Goal: Transaction & Acquisition: Obtain resource

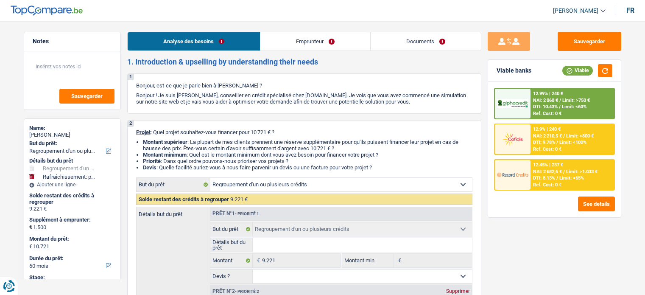
select select "refinancing"
select select "houseOrGarden"
select select "60"
select select "refinancing"
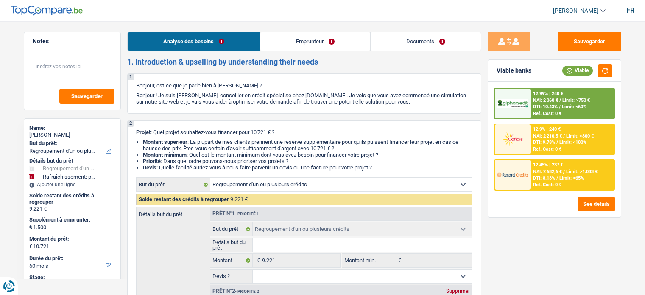
select select "refinancing"
select select "houseOrGarden"
select select "60"
select select "publicEmployee"
select select "netSalary"
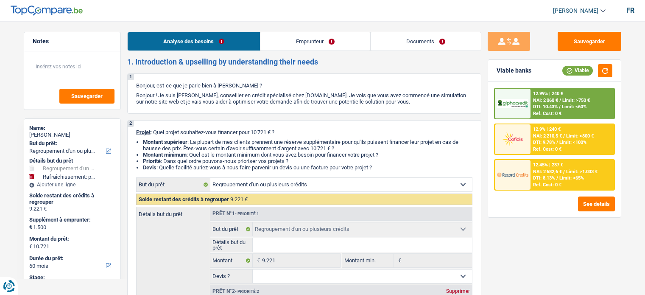
select select "mealVouchers"
select select "ownerWithMortgage"
select select "cardOrCredit"
select select "mortgage"
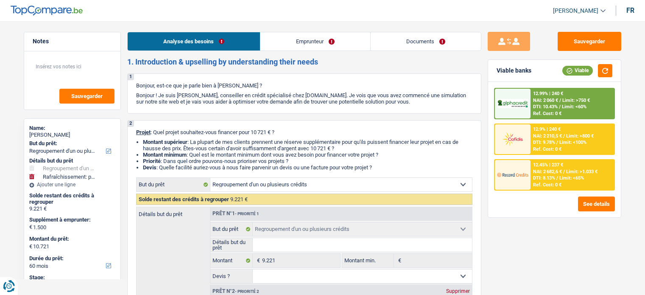
select select "refinancing"
select select "houseOrGarden"
select select "60"
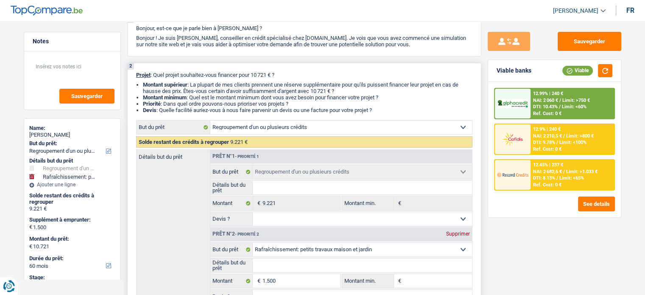
scroll to position [170, 0]
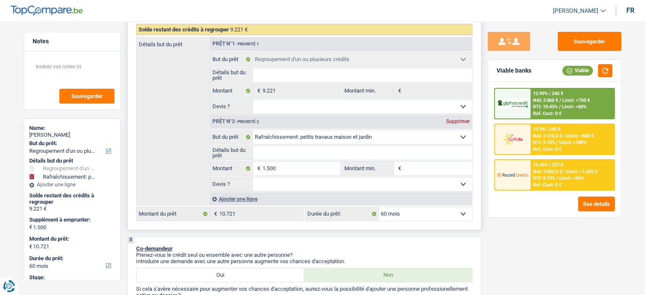
click at [280, 105] on select "Oui Non Non répondu Sélectionner une option" at bounding box center [362, 107] width 219 height 14
click at [296, 74] on input "Détails but du prêt" at bounding box center [362, 75] width 219 height 14
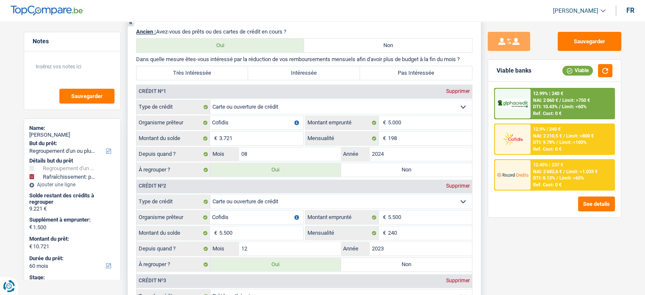
scroll to position [763, 0]
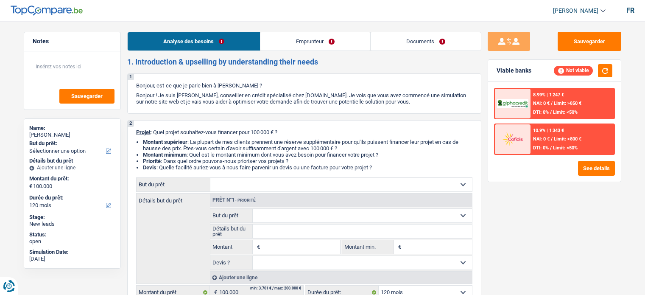
select select "120"
select select "invalid"
select select "disabilityPension"
select select "120"
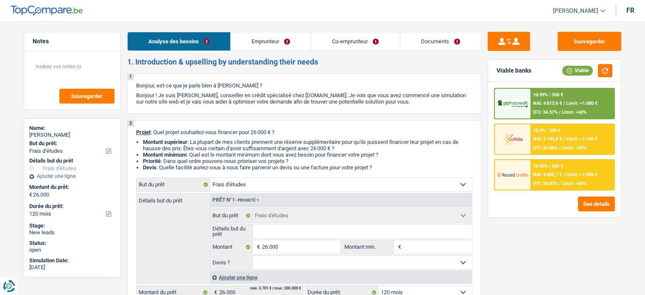
select select "study"
select select "120"
select select "study"
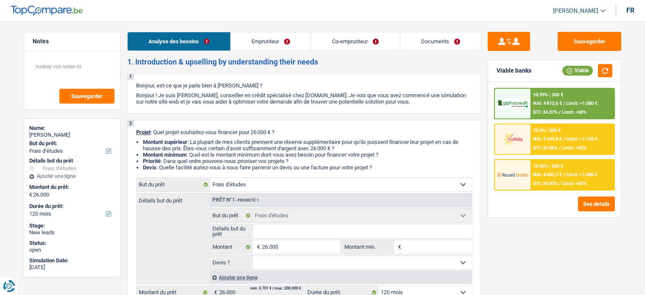
select select "120"
select select "publicEmployee"
select select "worker"
select select "familyAllowances"
select select "netSalary"
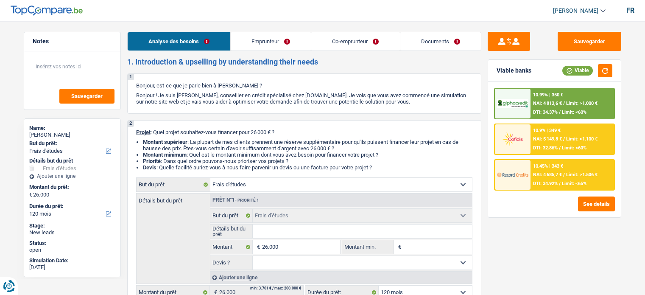
select select "mealVouchers"
select select "other"
select select "netSalary"
select select "ownerWithMortgage"
select select "mortgage"
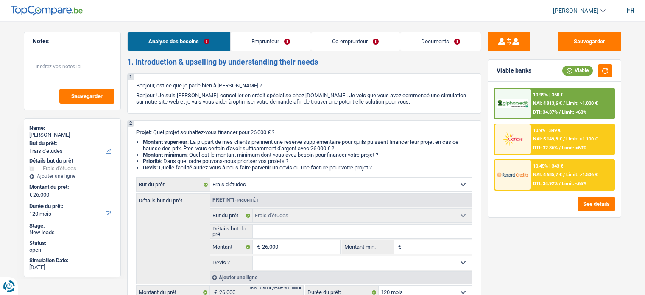
select select "120"
select select "mortgage"
select select "180"
select select "carLoan"
select select "60"
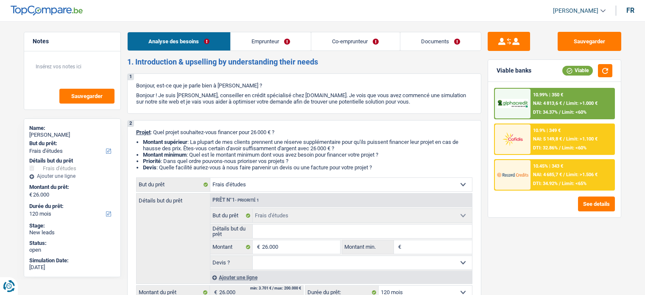
select select "personalLoan"
select select "education"
select select "120"
select select "study"
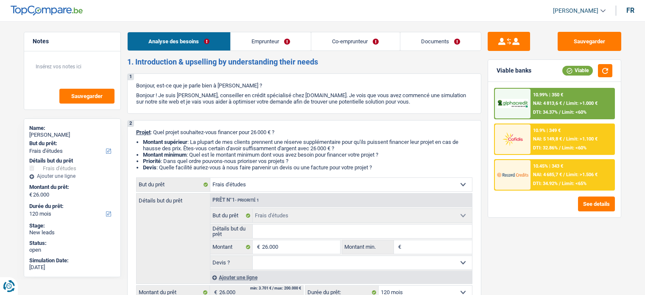
select select "120"
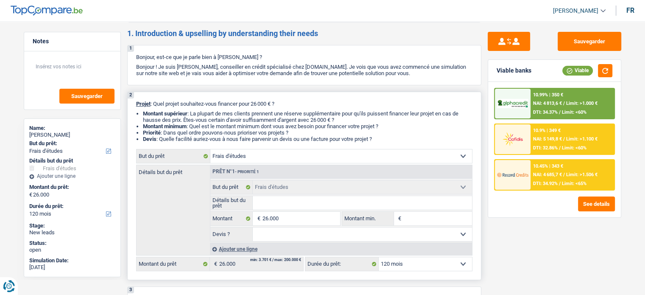
scroll to position [42, 0]
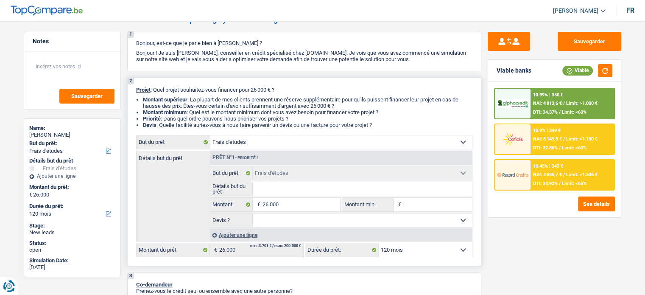
click at [311, 191] on input "Détails but du prêt" at bounding box center [362, 189] width 219 height 14
type input "S"
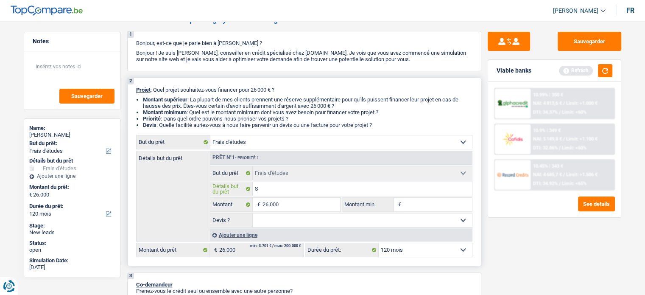
type input "Se"
type input "Ses"
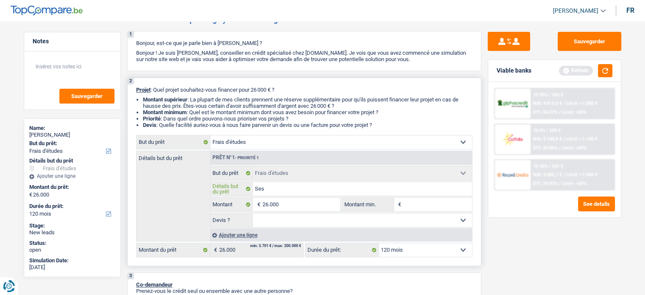
type input "Ses"
type input "Se"
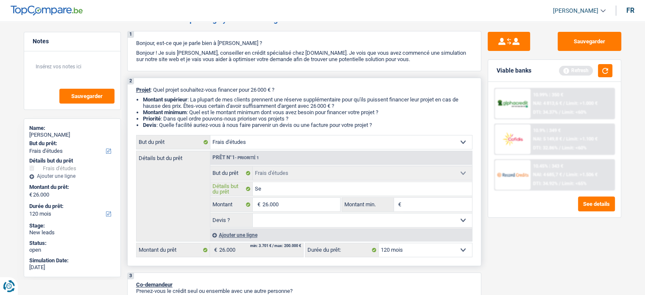
type input "S"
type input "P"
type input "Po"
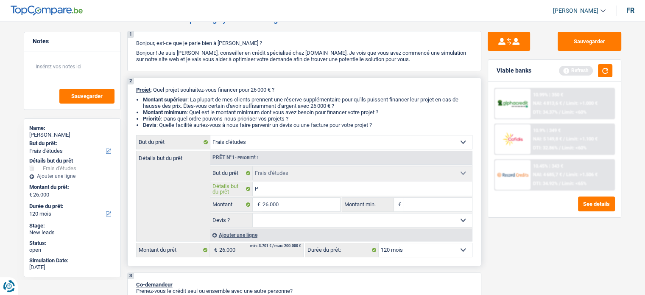
type input "Po"
type input "Pou"
type input "Pour"
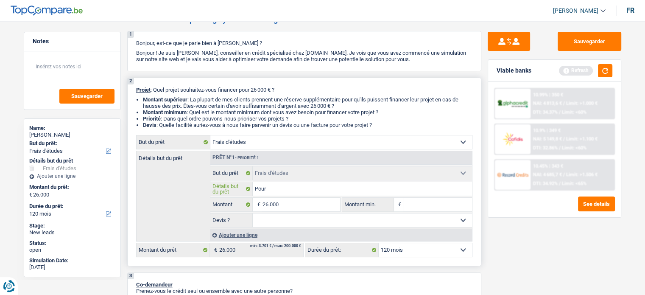
type input "Pour"
type input "Pour s"
type input "Pour se"
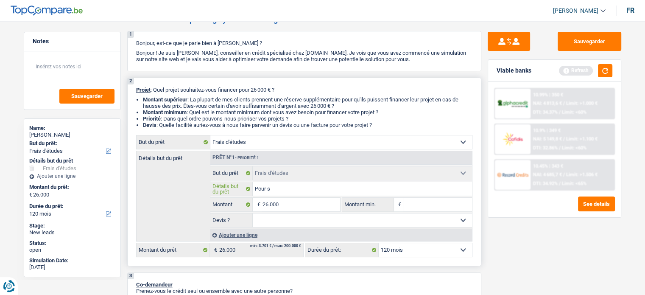
type input "Pour se"
type input "Pour ses"
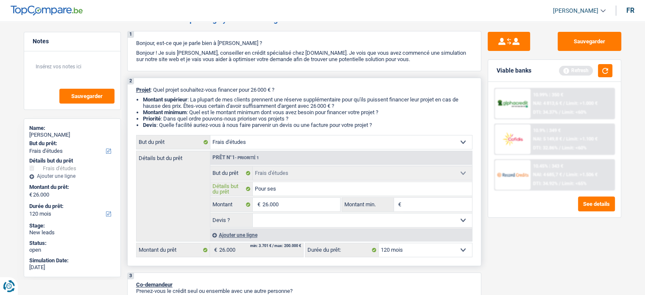
type input "Pour ses f"
type input "Pour ses fi"
type input "Pour ses fil"
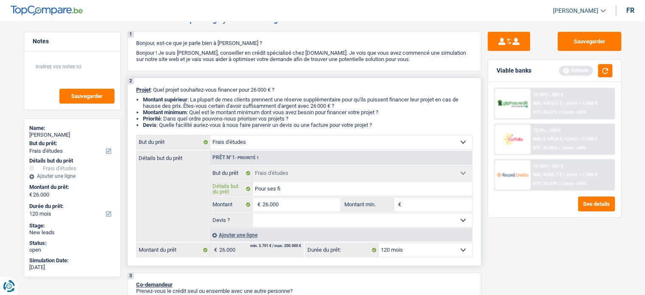
type input "Pour ses fil"
type input "Pour ses fill"
type input "Pour ses fille"
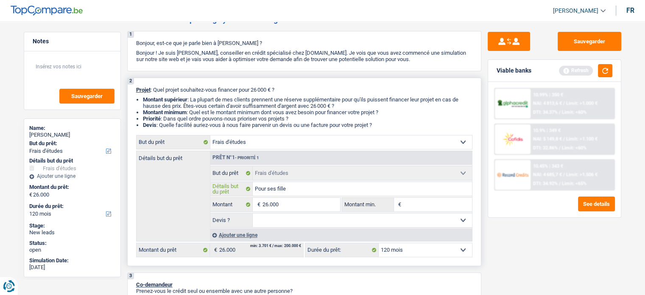
type input "Pour ses filles"
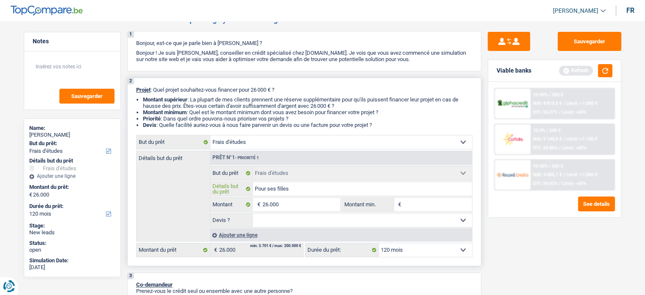
type input "Pour ses filles"
type input "Pour ses filles,"
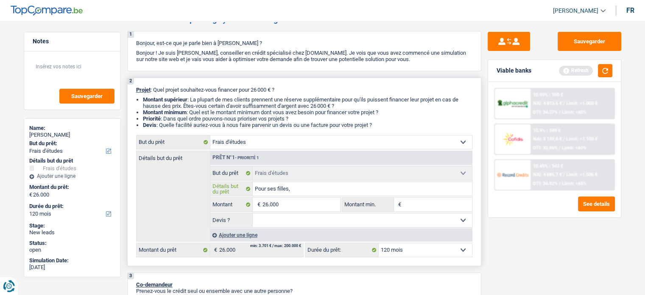
type input "Pour ses filles, m"
type input "Pour ses filles, ma"
type input "Pour ses filles, mas"
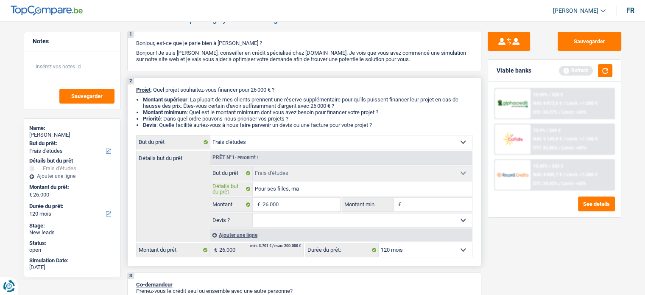
type input "Pour ses filles, mas"
type input "Pour ses filles, mast"
type input "Pour ses filles, maste"
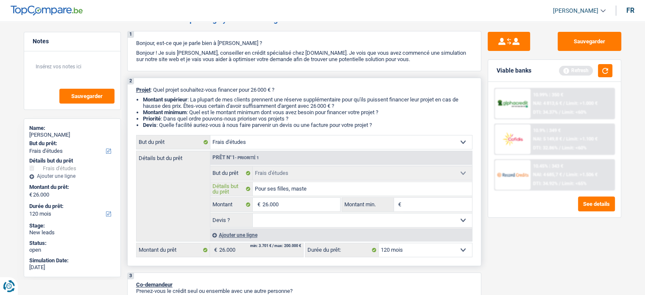
type input "Pour ses filles, master"
type input "Pour ses filles, master a"
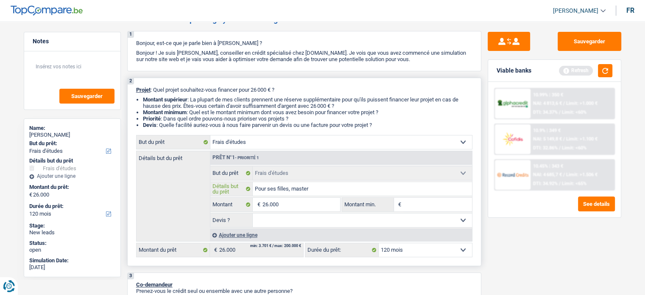
type input "Pour ses filles, master a"
type input "Pour ses filles, master a b"
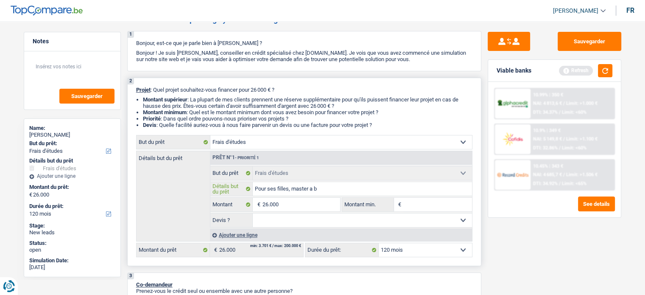
type input "Pour ses filles, master a br"
type input "Pour ses filles, master a bru"
type input "Pour ses filles, master a brux"
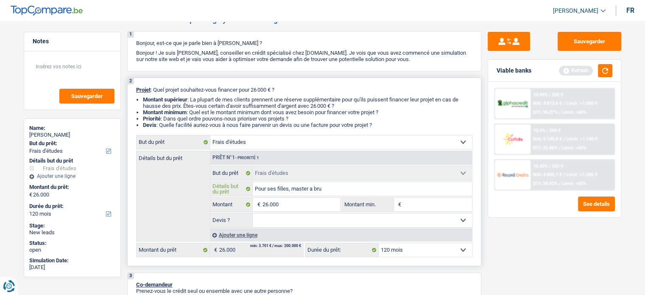
type input "Pour ses filles, master a brux"
type input "Pour ses filles, master a bruxe"
type input "Pour ses filles, master a bruxel"
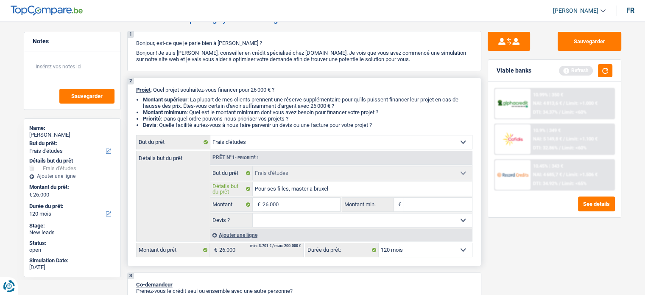
type input "Pour ses filles, master a bruxell"
type input "Pour ses filles, master a bruxelle"
type input "Pour ses filles, master a [GEOGRAPHIC_DATA]"
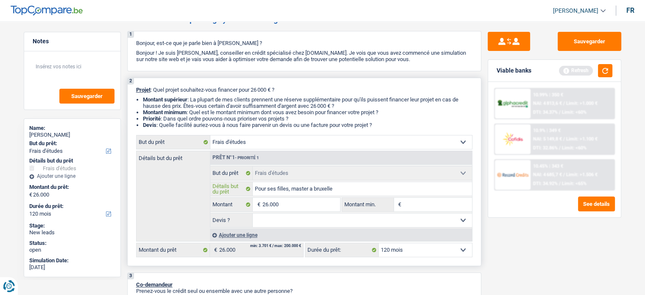
type input "Pour ses filles, master a [GEOGRAPHIC_DATA]"
type input "Pour ses filles, master a bruxelles p"
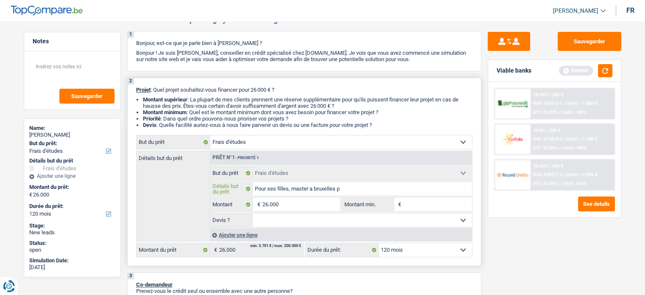
type input "Pour ses filles, master a [GEOGRAPHIC_DATA] po"
type input "Pour ses filles, master a bruxelles pou"
type input "Pour ses filles, master a [GEOGRAPHIC_DATA] pour"
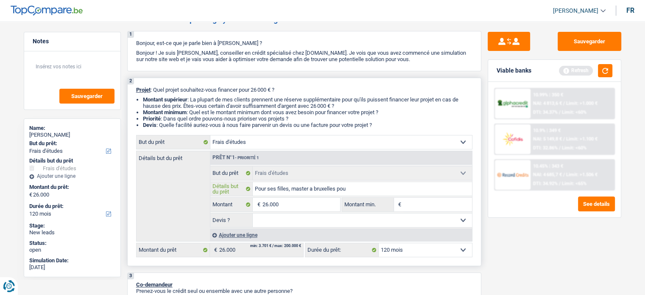
type input "Pour ses filles, master a [GEOGRAPHIC_DATA] pour"
type input "Pour ses filles, master a [GEOGRAPHIC_DATA] pour N"
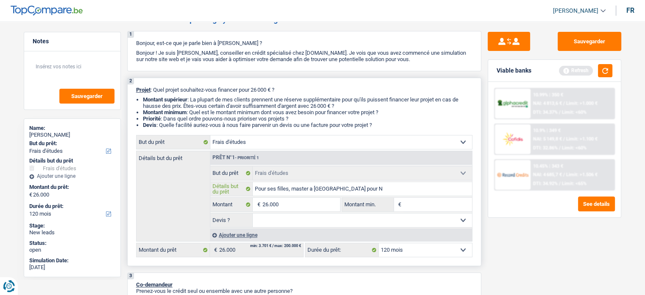
type input "Pour ses filles, master a [GEOGRAPHIC_DATA] pour Ne"
type input "Pour ses filles, master a [GEOGRAPHIC_DATA] pour New"
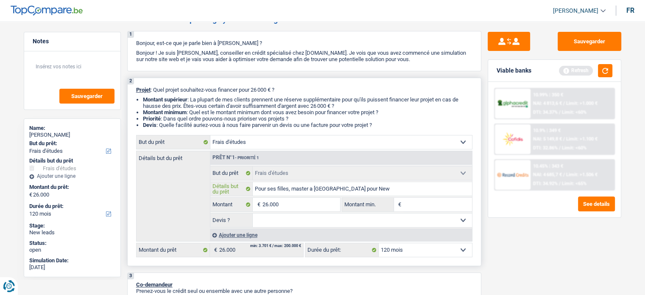
type input "Pour ses filles, master a [GEOGRAPHIC_DATA] pour New"
type input "Pour ses filles, master a [GEOGRAPHIC_DATA] pour New y"
type input "Pour ses filles, master a [GEOGRAPHIC_DATA] pour New yo"
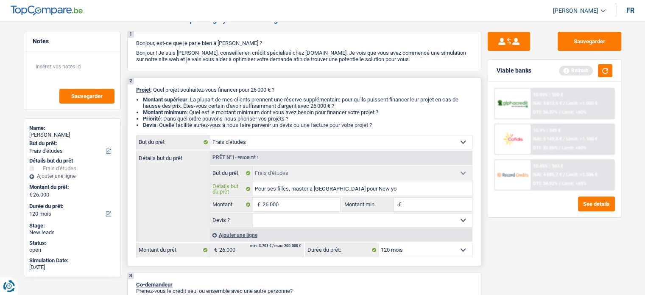
type input "Pour ses filles, master a [GEOGRAPHIC_DATA] pour New yor"
type input "Pour ses filles, master a [GEOGRAPHIC_DATA] pour [US_STATE]"
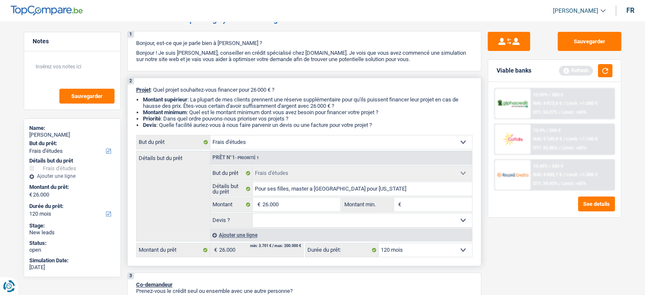
click at [418, 201] on input "Montant min." at bounding box center [437, 205] width 69 height 14
type input "2"
type input "22"
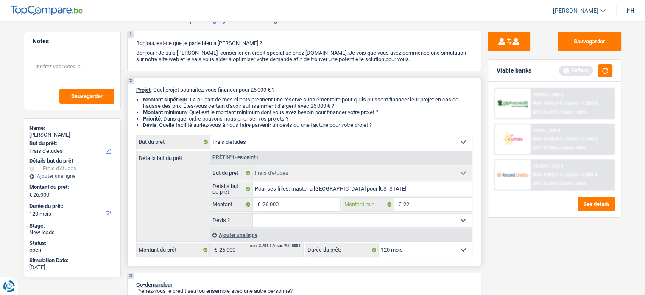
type input "220"
type input "2.200"
type input "22.000"
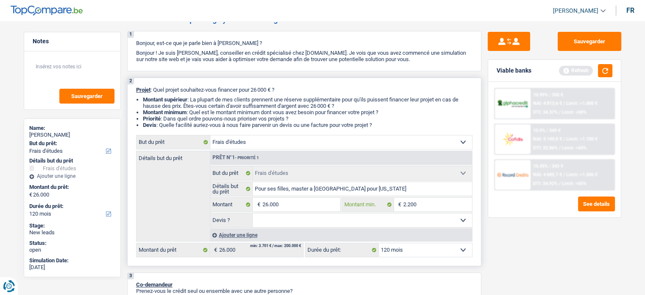
type input "22.000"
click at [418, 201] on input "22.000" at bounding box center [437, 205] width 69 height 14
type input "22.000"
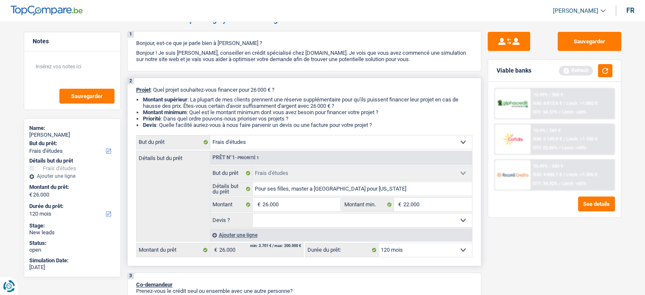
click at [402, 219] on select "Oui Non Non répondu Sélectionner une option" at bounding box center [362, 220] width 219 height 14
select select "yes"
click at [253, 213] on select "Oui Non Non répondu Sélectionner une option" at bounding box center [362, 220] width 219 height 14
select select "yes"
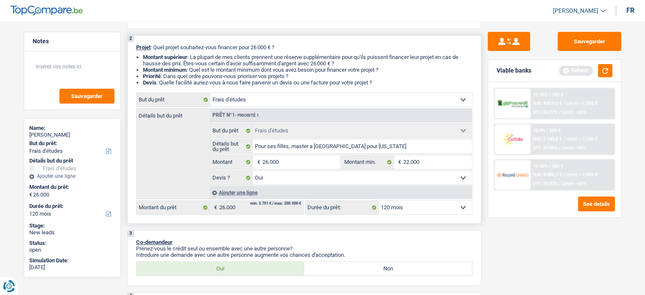
click at [426, 205] on select "12 mois 18 mois 24 mois 30 mois 36 mois 42 mois 48 mois 60 mois 72 mois 84 mois…" at bounding box center [425, 208] width 93 height 14
click at [608, 67] on button "button" at bounding box center [605, 70] width 14 height 13
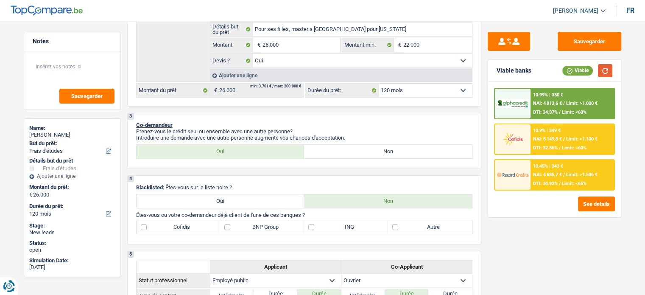
scroll to position [212, 0]
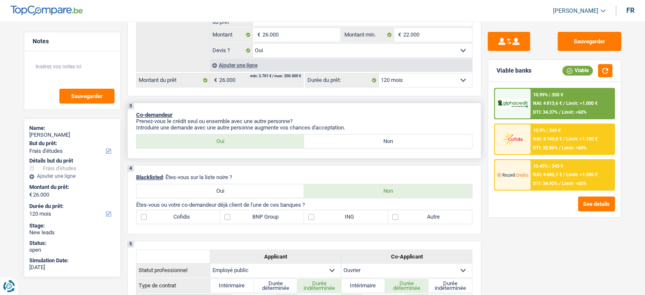
click at [218, 106] on div "3 Co-demandeur Prenez-vous le crédit seul ou ensemble avec une autre personne? …" at bounding box center [304, 131] width 354 height 56
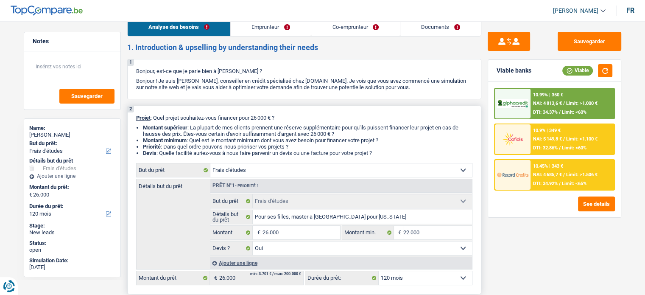
scroll to position [0, 0]
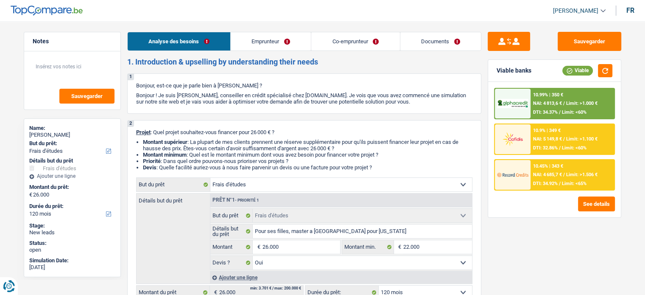
click at [353, 42] on link "Co-emprunteur" at bounding box center [355, 41] width 88 height 18
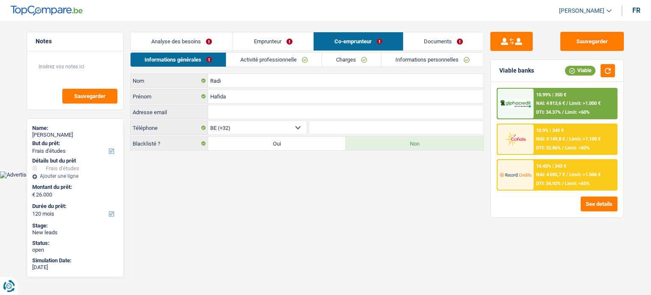
click at [211, 44] on link "Analyse des besoins" at bounding box center [182, 41] width 102 height 18
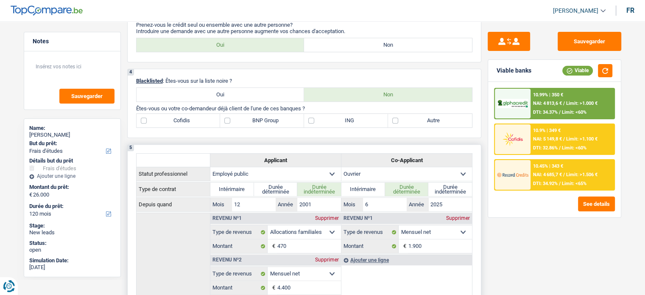
scroll to position [339, 0]
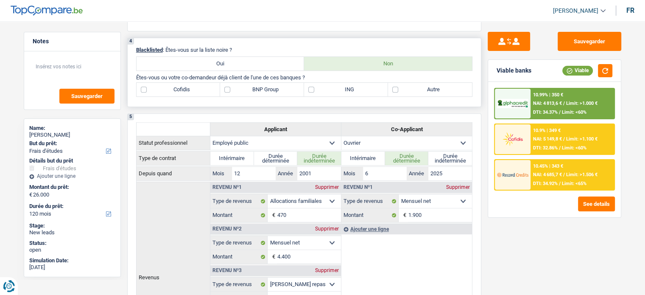
click at [431, 85] on label "Autre" at bounding box center [430, 90] width 84 height 14
click at [431, 85] on input "Autre" at bounding box center [430, 90] width 84 height 14
checkbox input "true"
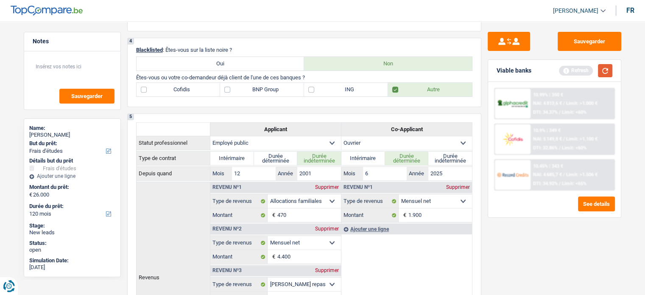
click at [605, 69] on button "button" at bounding box center [605, 70] width 14 height 13
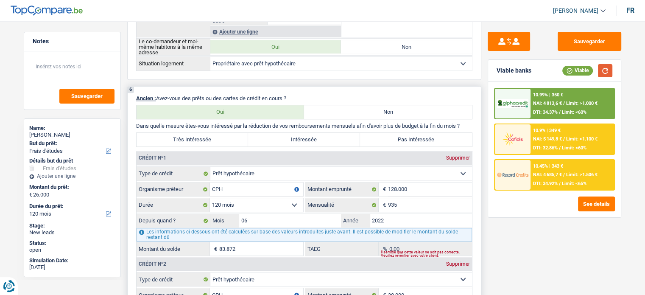
scroll to position [721, 0]
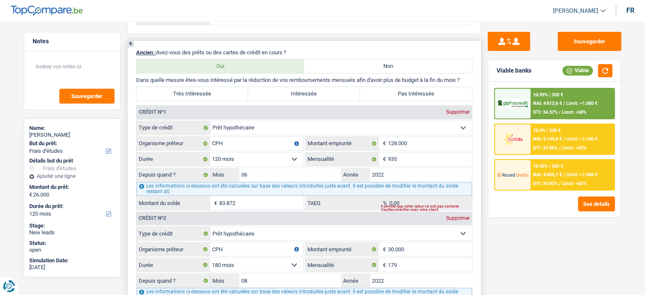
click at [207, 89] on label "Très Intéressée" at bounding box center [193, 94] width 112 height 14
click at [207, 89] on input "Très Intéressée" at bounding box center [193, 94] width 112 height 14
radio input "true"
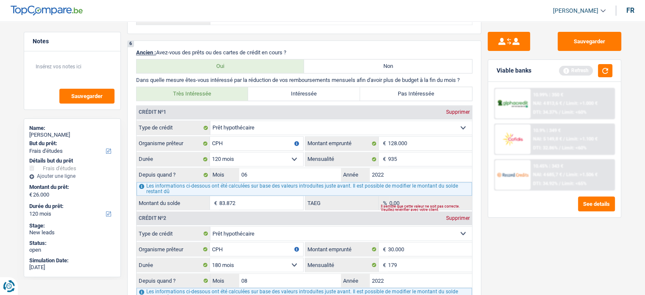
click at [522, 230] on div "Sauvegarder Viable banks Refresh 10.99% | 350 € NAI: 4 813,6 € / Limit: >1.000 …" at bounding box center [554, 155] width 146 height 247
click at [607, 73] on button "button" at bounding box center [605, 70] width 14 height 13
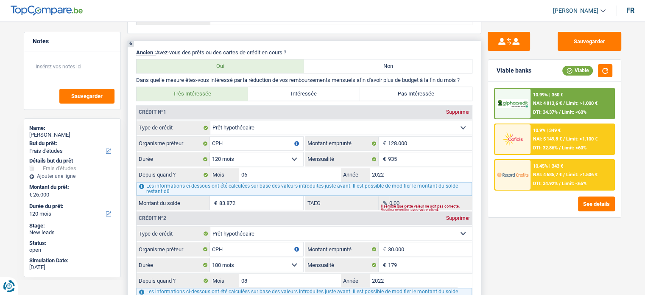
click at [270, 158] on select "120 mois 132 mois 144 mois 180 mois 240 mois 300 mois 360 mois 420 mois Sélecti…" at bounding box center [256, 159] width 93 height 14
select select "144"
click at [210, 152] on select "120 mois 132 mois 144 mois 180 mois 240 mois 300 mois 360 mois 420 mois Sélecti…" at bounding box center [256, 159] width 93 height 14
type input "95.472"
type input "0,85"
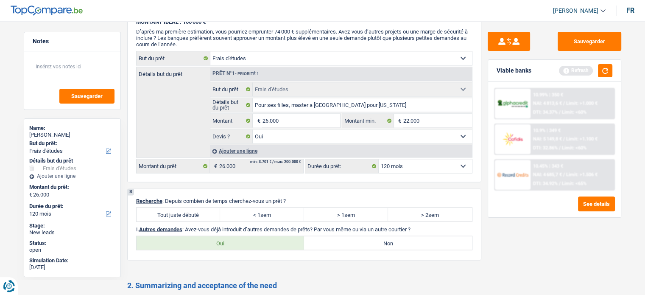
scroll to position [1567, 0]
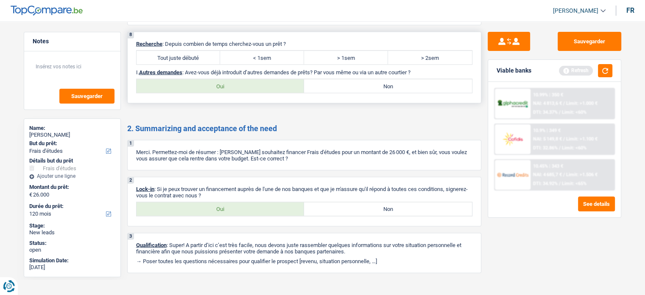
click at [230, 40] on p "Recherche : Depuis combien de temps cherchez-vous un prêt ?" at bounding box center [304, 43] width 336 height 6
click at [204, 50] on label "Tout juste débuté" at bounding box center [179, 57] width 84 height 14
click at [204, 50] on input "Tout juste débuté" at bounding box center [179, 57] width 84 height 14
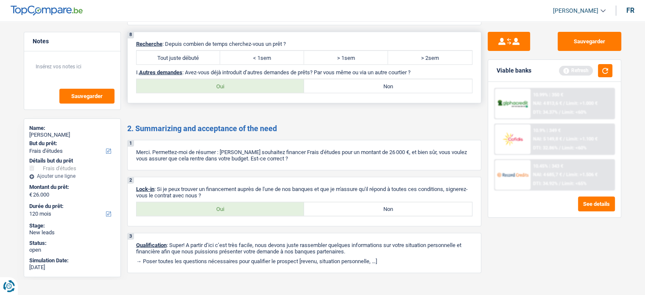
radio input "true"
click at [383, 69] on p "I. Autres demandes : Avez-vous déjà introduit d’autres demandes de prêts? Par v…" at bounding box center [304, 72] width 336 height 6
click at [417, 81] on label "Non" at bounding box center [388, 86] width 168 height 14
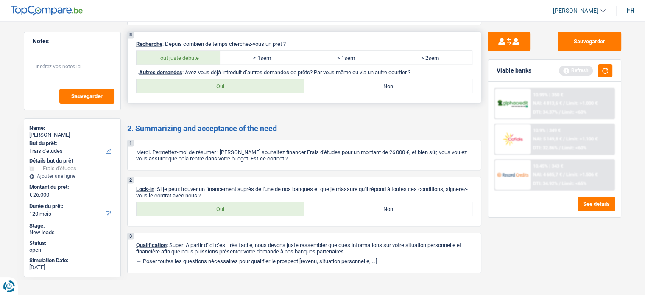
click at [417, 81] on input "Non" at bounding box center [388, 86] width 168 height 14
radio input "true"
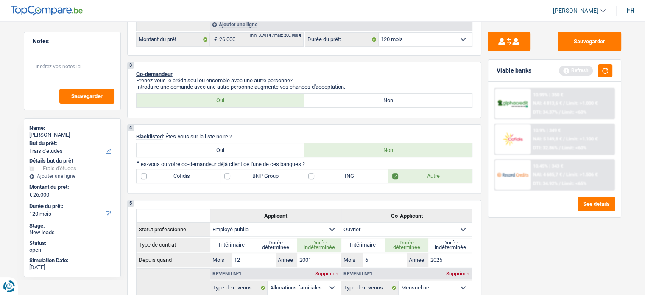
scroll to position [0, 0]
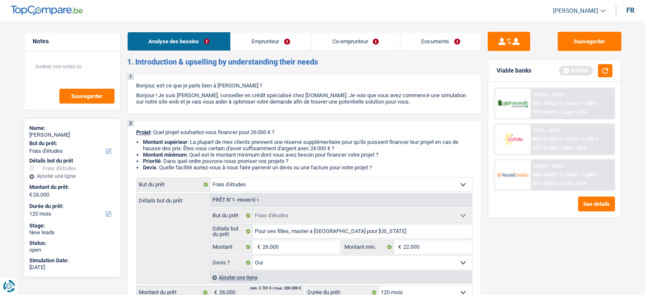
click at [275, 37] on link "Emprunteur" at bounding box center [271, 41] width 80 height 18
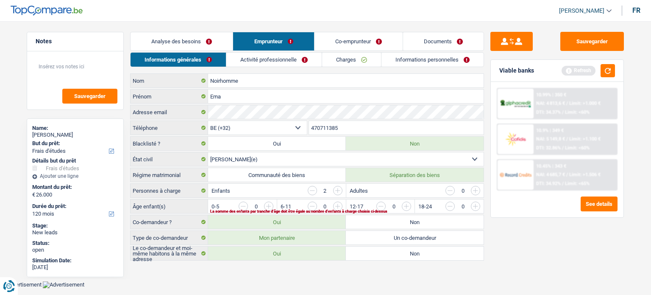
click at [145, 194] on label "Personnes à charge" at bounding box center [170, 191] width 78 height 14
click at [144, 204] on label "Âge enfant(s)" at bounding box center [170, 206] width 78 height 14
click at [303, 173] on label "Communauté des biens" at bounding box center [277, 175] width 138 height 14
click at [303, 173] on input "Communauté des biens" at bounding box center [277, 175] width 138 height 14
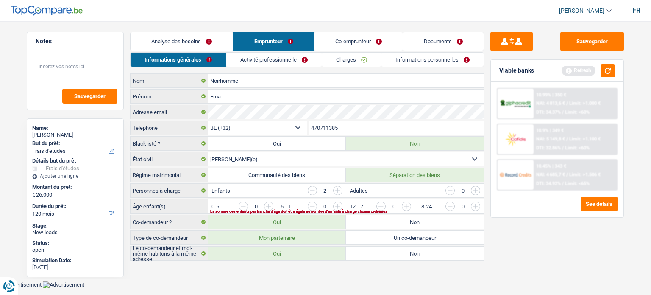
radio input "true"
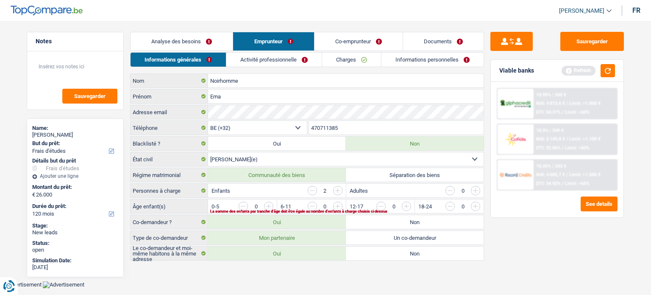
click at [478, 206] on input "button" at bounding box center [647, 208] width 353 height 14
click at [300, 53] on link "Activité professionnelle" at bounding box center [274, 60] width 95 height 14
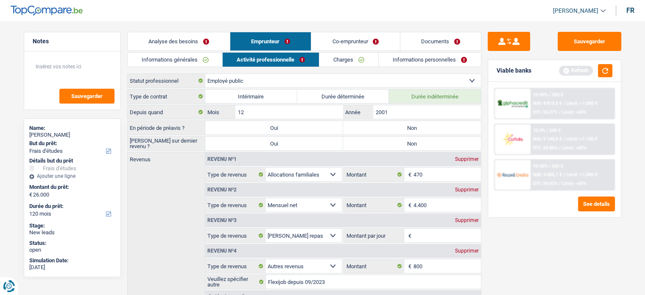
click at [149, 123] on label "En période de préavis ?" at bounding box center [167, 128] width 78 height 14
click at [356, 130] on label "Non" at bounding box center [412, 128] width 138 height 14
click at [356, 130] on input "Non" at bounding box center [412, 128] width 138 height 14
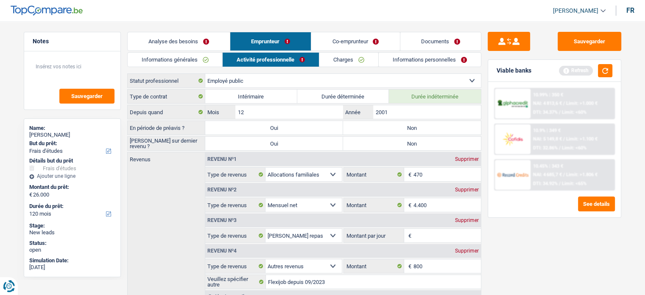
radio input "true"
click at [612, 71] on button "button" at bounding box center [605, 70] width 14 height 13
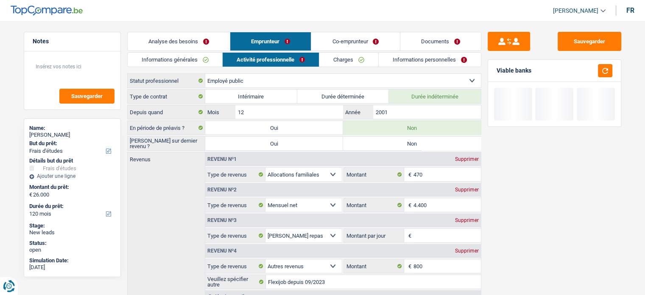
click at [389, 142] on label "Non" at bounding box center [412, 144] width 138 height 14
click at [389, 142] on input "Non" at bounding box center [412, 144] width 138 height 14
radio input "true"
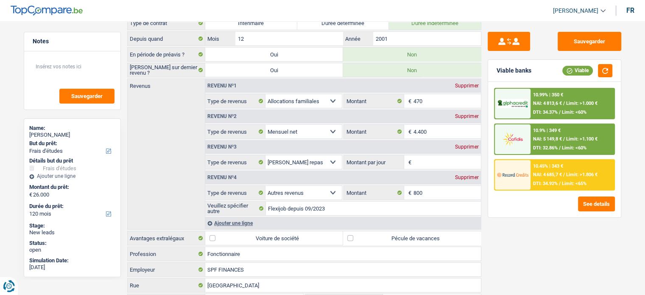
scroll to position [85, 0]
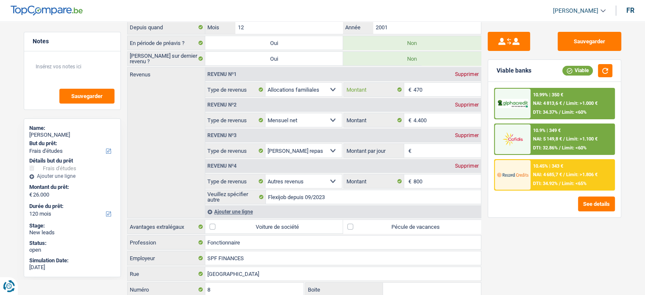
click at [441, 85] on input "470" at bounding box center [446, 90] width 67 height 14
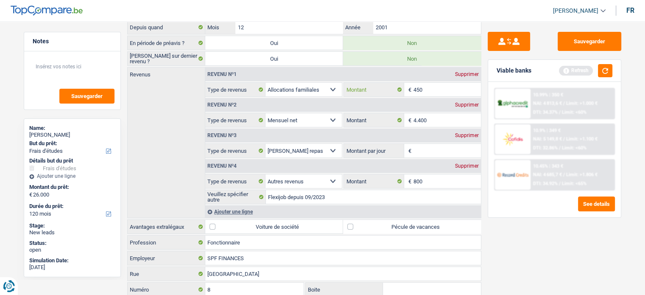
type input "450"
click at [521, 248] on div "Sauvegarder Viable banks Refresh 10.99% | 350 € NAI: 4 813,6 € / Limit: >1.000 …" at bounding box center [554, 155] width 146 height 247
click at [609, 67] on button "button" at bounding box center [605, 70] width 14 height 13
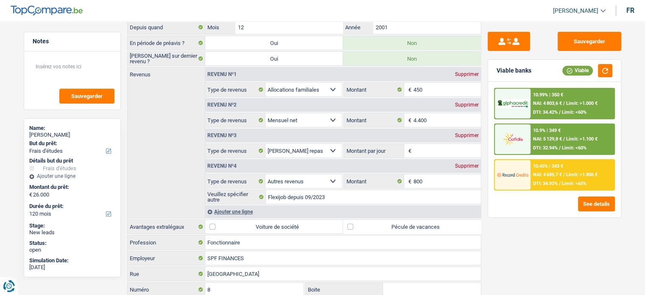
click at [450, 151] on input "Montant par jour" at bounding box center [446, 151] width 67 height 14
click at [472, 134] on div "Supprimer" at bounding box center [467, 135] width 28 height 5
select select "other"
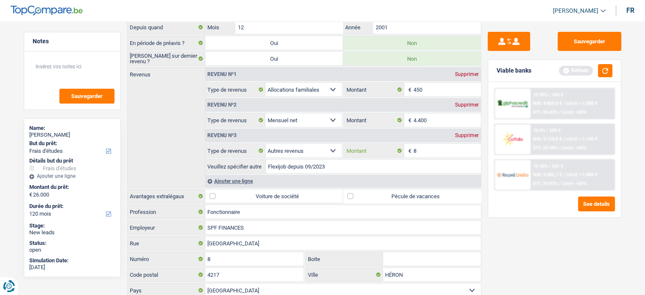
click at [425, 148] on input "8" at bounding box center [446, 151] width 67 height 14
type input "800"
click at [240, 177] on div "Ajouter une ligne" at bounding box center [343, 181] width 276 height 12
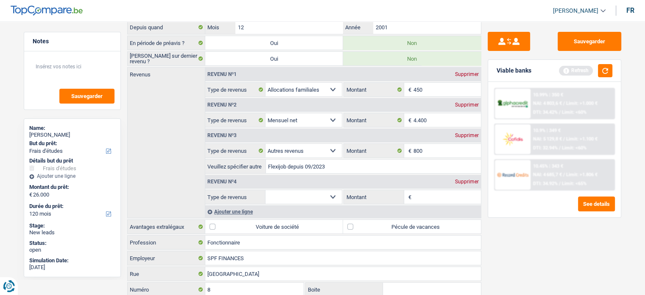
click at [313, 195] on select "Allocation d'handicap Allocations chômage Allocations familiales Chèques repas …" at bounding box center [303, 197] width 77 height 14
select select "mealVouchers"
click at [265, 190] on select "Allocation d'handicap Allocations chômage Allocations familiales Chèques repas …" at bounding box center [303, 197] width 77 height 14
click at [427, 192] on input "Montant par jour" at bounding box center [446, 197] width 67 height 14
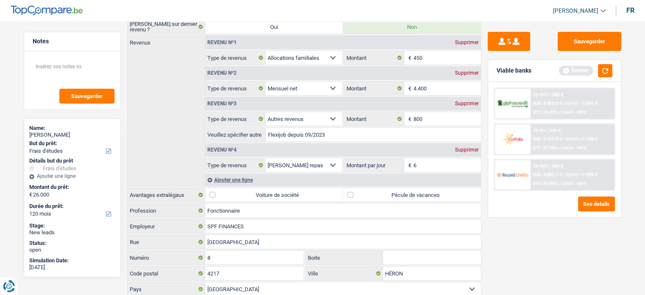
scroll to position [157, 0]
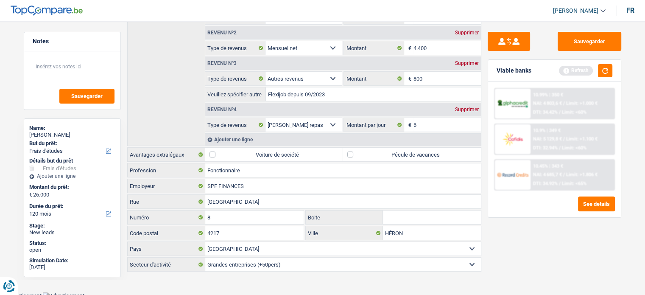
type input "6,0"
click at [410, 150] on label "Pécule de vacances" at bounding box center [412, 155] width 138 height 14
click at [410, 150] on input "Pécule de vacances" at bounding box center [412, 155] width 138 height 14
checkbox input "true"
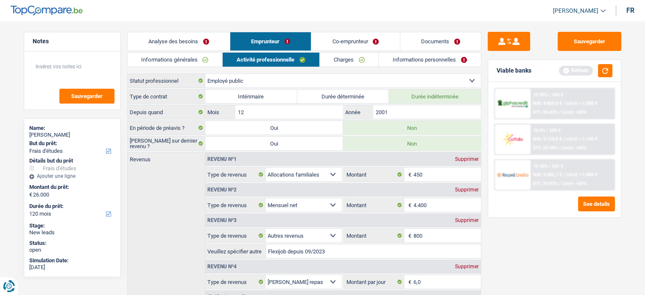
click at [335, 56] on link "Charges" at bounding box center [349, 60] width 59 height 14
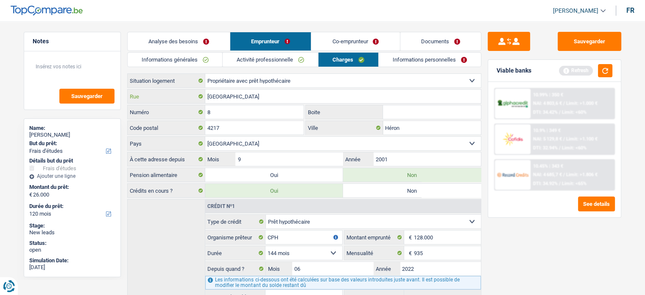
click at [273, 95] on input "[GEOGRAPHIC_DATA]" at bounding box center [343, 96] width 276 height 14
click at [532, 227] on div "Sauvegarder Viable banks Refresh 10.99% | 350 € NAI: 4 803,6 € / Limit: >1.000 …" at bounding box center [554, 155] width 146 height 247
click at [417, 59] on link "Informations personnelles" at bounding box center [430, 60] width 102 height 14
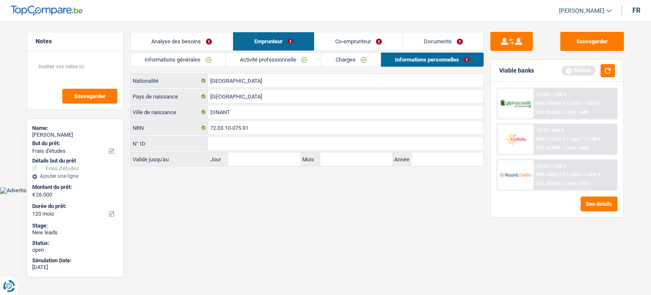
click at [380, 40] on link "Co-emprunteur" at bounding box center [359, 41] width 88 height 18
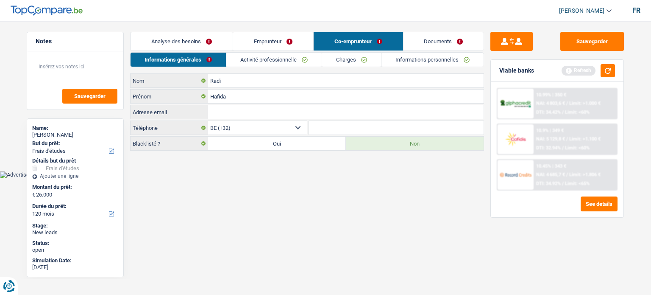
click at [270, 58] on link "Activité professionnelle" at bounding box center [273, 60] width 95 height 14
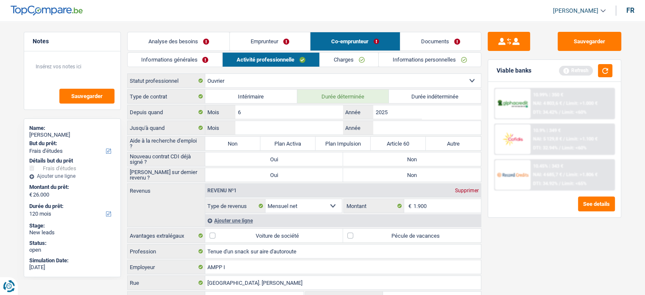
click at [157, 74] on label "Statut professionnel" at bounding box center [167, 81] width 78 height 14
click at [0, 0] on select "Ouvrier Employé privé Employé public Invalide Indépendant Pensionné Chômeur Mut…" at bounding box center [0, 0] width 0 height 0
click at [162, 78] on label "Statut professionnel" at bounding box center [167, 81] width 78 height 14
click at [0, 0] on select "Ouvrier Employé privé Employé public Invalide Indépendant Pensionné Chômeur Mut…" at bounding box center [0, 0] width 0 height 0
click at [162, 78] on label "Statut professionnel" at bounding box center [167, 81] width 78 height 14
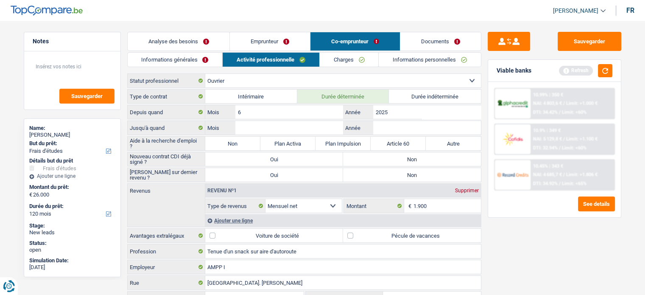
click at [0, 0] on select "Ouvrier Employé privé Employé public Invalide Indépendant Pensionné Chômeur Mut…" at bounding box center [0, 0] width 0 height 0
click at [162, 78] on label "Statut professionnel" at bounding box center [167, 81] width 78 height 14
click at [0, 0] on select "Ouvrier Employé privé Employé public Invalide Indépendant Pensionné Chômeur Mut…" at bounding box center [0, 0] width 0 height 0
click at [538, 236] on div "Sauvegarder Viable banks Refresh 10.99% | 350 € NAI: 4 803,6 € / Limit: >1.000 …" at bounding box center [554, 155] width 146 height 247
click at [154, 113] on label "Depuis quand" at bounding box center [167, 112] width 78 height 14
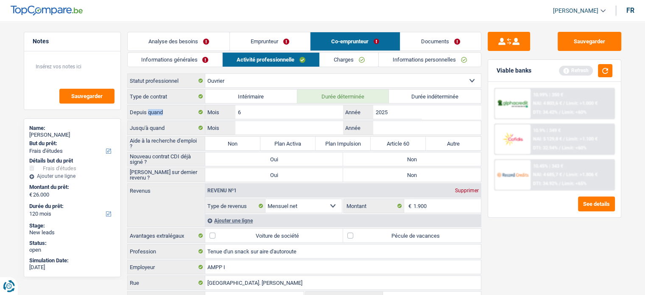
click at [154, 113] on label "Depuis quand" at bounding box center [167, 112] width 78 height 14
click at [252, 112] on input "6" at bounding box center [288, 112] width 107 height 14
click at [258, 123] on input "Mois" at bounding box center [288, 128] width 107 height 14
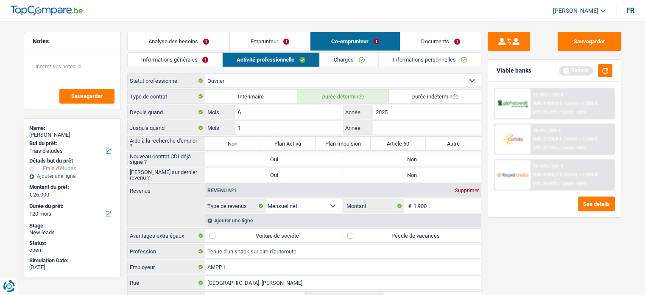
type input "12"
type input "2025"
click at [221, 140] on label "Non" at bounding box center [232, 144] width 55 height 14
click at [221, 140] on input "Non" at bounding box center [232, 144] width 55 height 14
radio input "true"
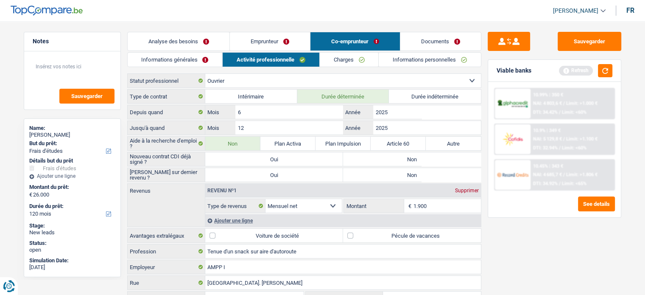
click at [454, 159] on label "Non" at bounding box center [412, 159] width 138 height 14
click at [454, 159] on input "Non" at bounding box center [412, 159] width 138 height 14
radio input "true"
click at [366, 179] on label "Non" at bounding box center [412, 175] width 138 height 14
click at [366, 179] on input "Non" at bounding box center [412, 175] width 138 height 14
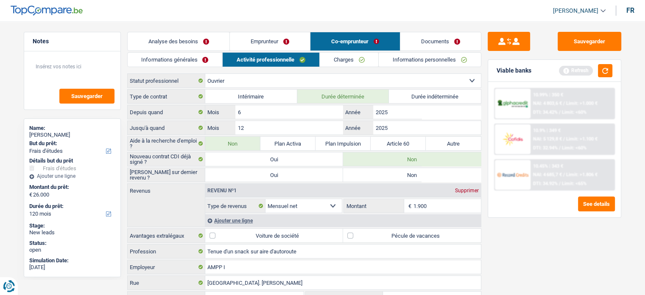
radio input "true"
click at [361, 59] on link "Charges" at bounding box center [349, 60] width 59 height 14
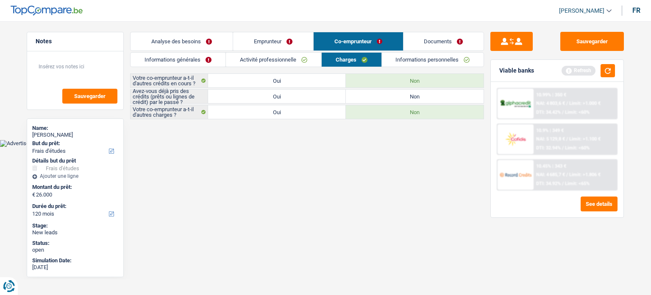
click at [240, 95] on label "Oui" at bounding box center [277, 96] width 138 height 14
click at [240, 95] on input "Oui" at bounding box center [277, 96] width 138 height 14
radio input "true"
click at [411, 56] on link "Informations personnelles" at bounding box center [433, 60] width 102 height 14
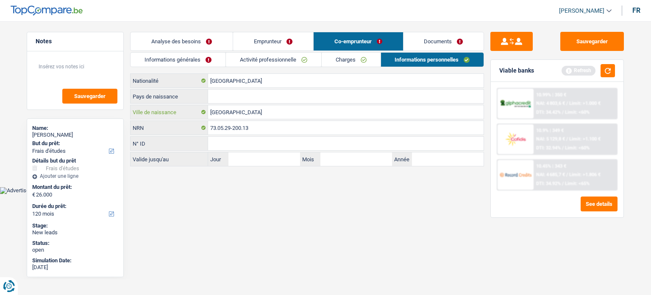
click at [221, 113] on input "[GEOGRAPHIC_DATA]" at bounding box center [346, 112] width 276 height 14
click at [253, 93] on input "Pays de naissance" at bounding box center [346, 96] width 276 height 14
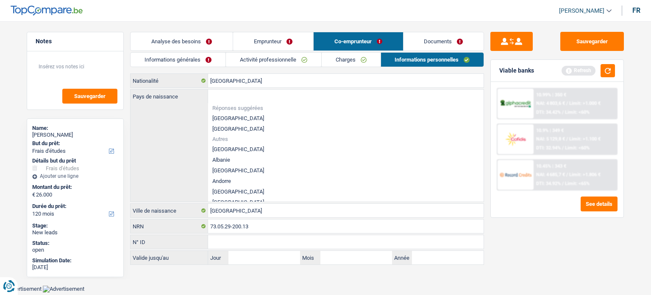
click at [221, 117] on li "[GEOGRAPHIC_DATA]" at bounding box center [346, 118] width 276 height 11
type input "[GEOGRAPHIC_DATA]"
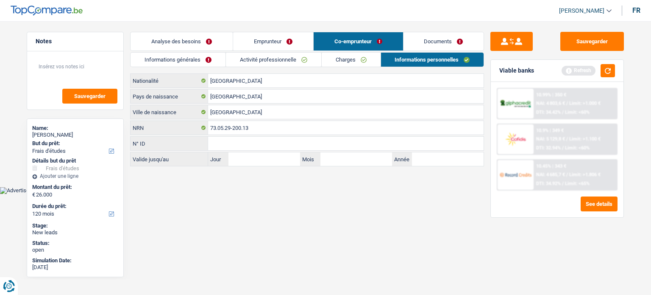
click at [200, 42] on link "Analyse des besoins" at bounding box center [182, 41] width 102 height 18
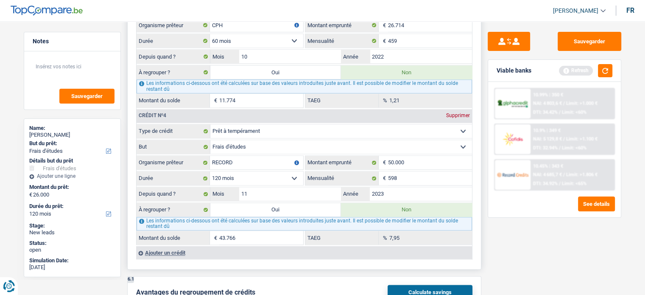
scroll to position [1060, 0]
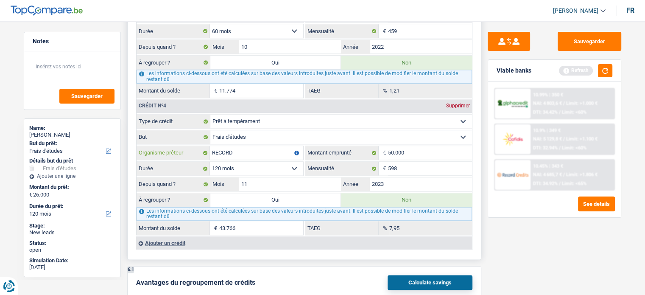
click at [237, 147] on input "RECORD" at bounding box center [256, 153] width 93 height 14
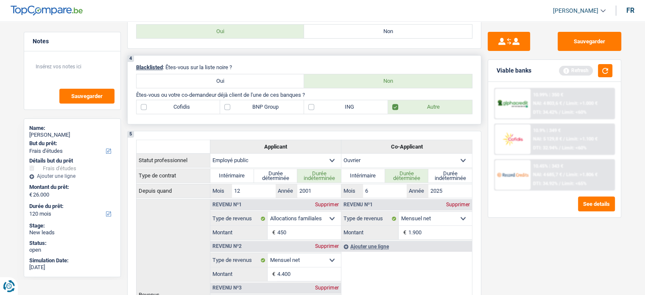
scroll to position [254, 0]
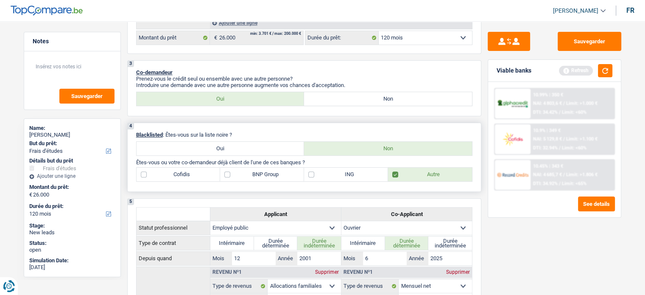
click at [332, 173] on label "ING" at bounding box center [346, 175] width 84 height 14
click at [332, 173] on input "ING" at bounding box center [346, 175] width 84 height 14
checkbox input "true"
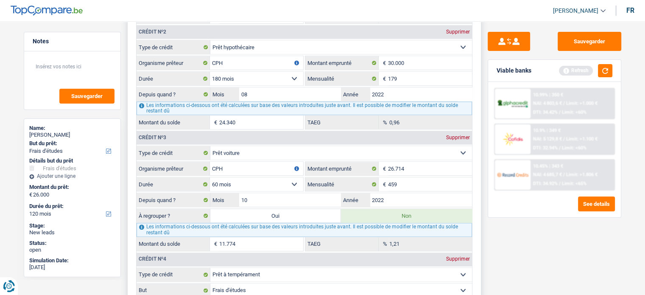
scroll to position [679, 0]
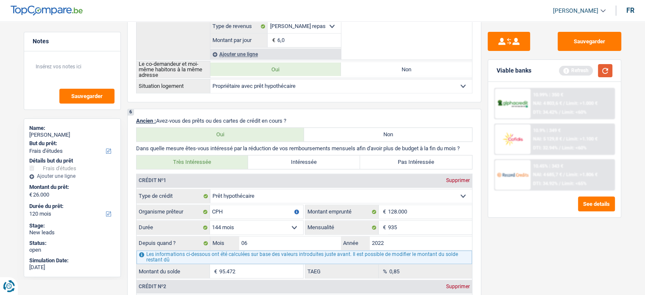
click at [609, 75] on button "button" at bounding box center [605, 70] width 14 height 13
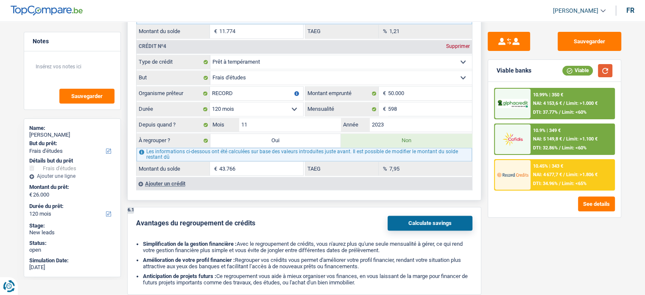
scroll to position [1145, 0]
click at [555, 181] on span "DTI: 34.96%" at bounding box center [545, 184] width 25 height 6
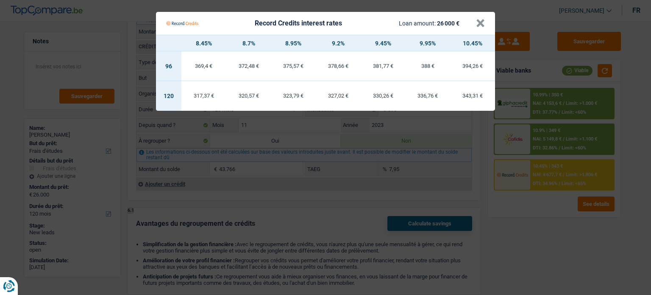
click at [580, 240] on Credits "Record Credits interest rates Loan amount: 26 000 € × 8.45% 8.7% 8.95% 9.2% 9.4…" at bounding box center [325, 147] width 651 height 295
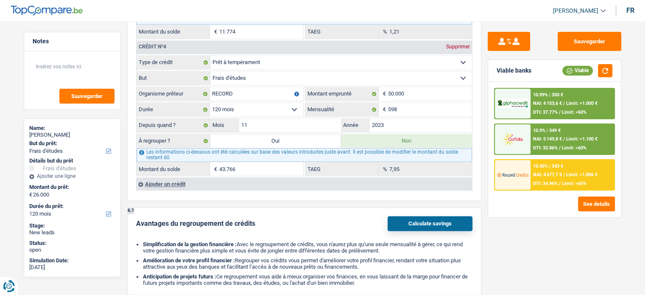
click at [540, 176] on span "NAI: 4 677,7 €" at bounding box center [547, 175] width 29 height 6
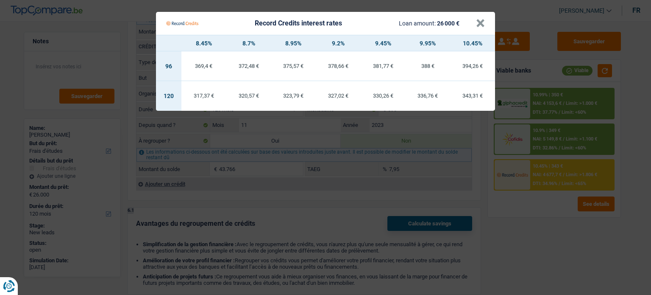
click at [514, 234] on Credits "Record Credits interest rates Loan amount: 26 000 € × 8.45% 8.7% 8.95% 9.2% 9.4…" at bounding box center [325, 147] width 651 height 295
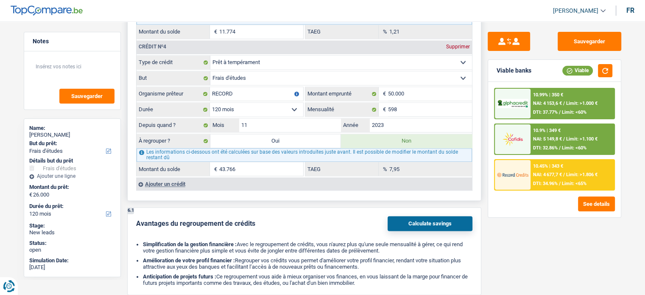
click at [276, 134] on label "Oui" at bounding box center [275, 141] width 131 height 14
click at [276, 134] on input "Oui" at bounding box center [275, 141] width 131 height 14
radio input "true"
type input "69.766"
type input "43.766"
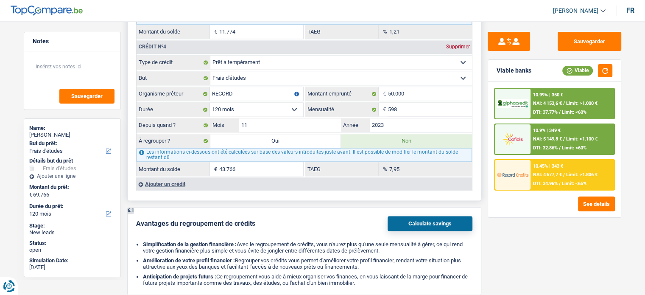
select select
radio input "false"
type input "43.766"
select select
select select "refinancing"
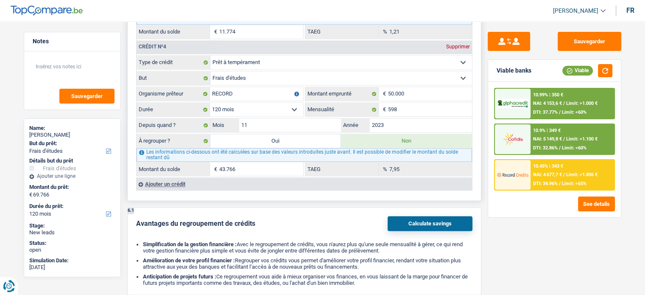
select select "refinancing"
select select "144"
select select "refinancing"
select select "144"
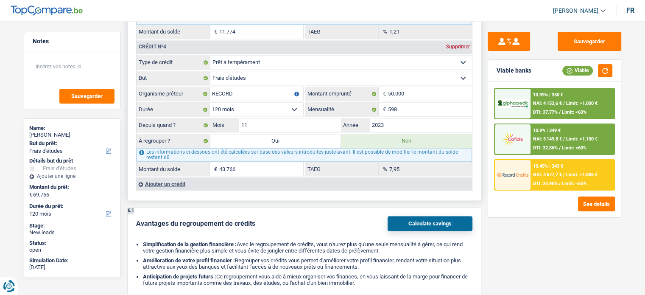
select select "refinancing"
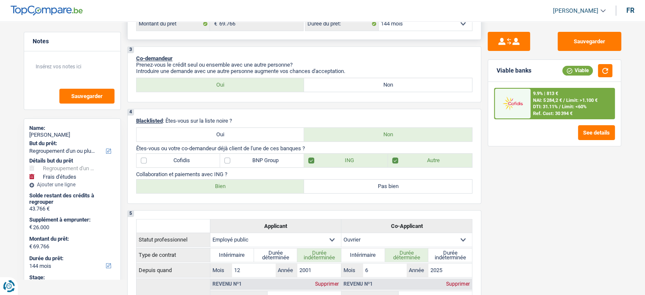
scroll to position [212, 0]
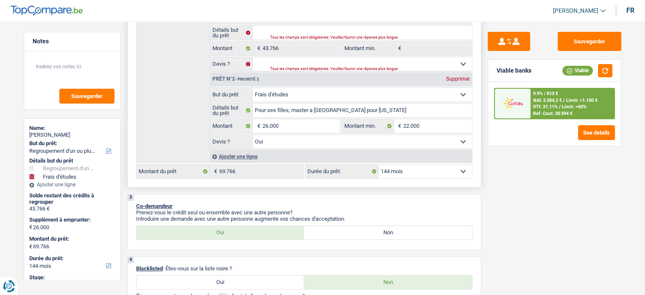
click at [430, 171] on select "12 mois 18 mois 24 mois 30 mois 36 mois 42 mois 48 mois 60 mois 72 mois 84 mois…" at bounding box center [425, 172] width 93 height 14
click at [379, 165] on select "12 mois 18 mois 24 mois 30 mois 36 mois 42 mois 48 mois 60 mois 72 mois 84 mois…" at bounding box center [425, 172] width 93 height 14
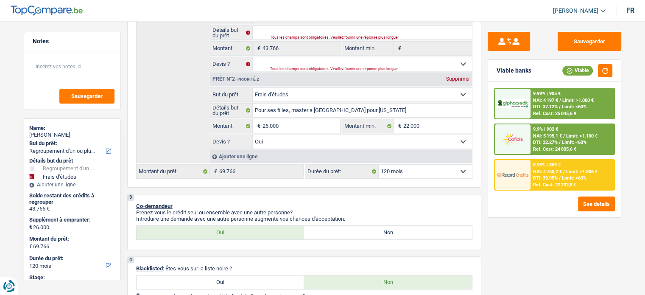
click at [559, 171] on span "NAI: 4 750,2 €" at bounding box center [547, 172] width 29 height 6
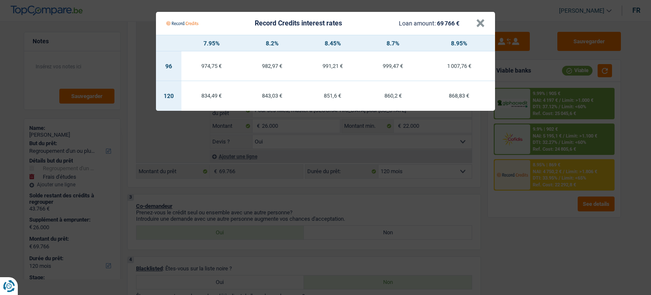
click at [507, 217] on Credits "Record Credits interest rates Loan amount: 69 766 € × 7.95% 8.2% 8.45% 8.7% 8.9…" at bounding box center [325, 147] width 651 height 295
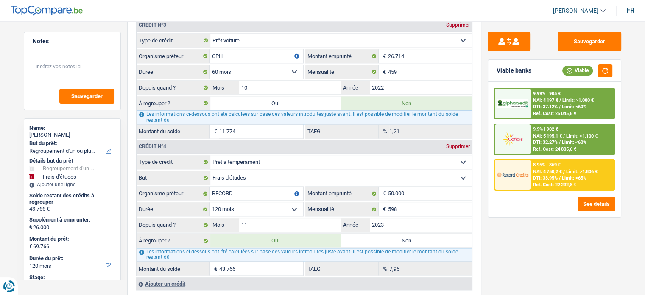
scroll to position [1145, 0]
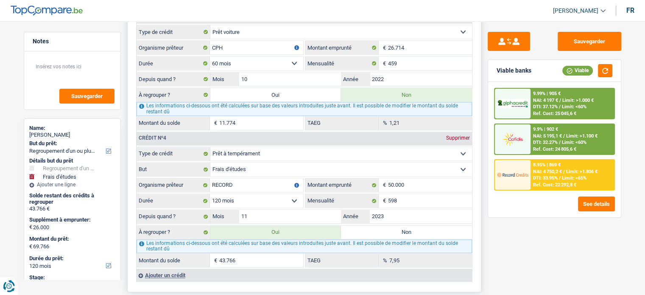
click at [427, 225] on label "Non" at bounding box center [406, 232] width 131 height 14
click at [427, 225] on input "Non" at bounding box center [406, 232] width 131 height 14
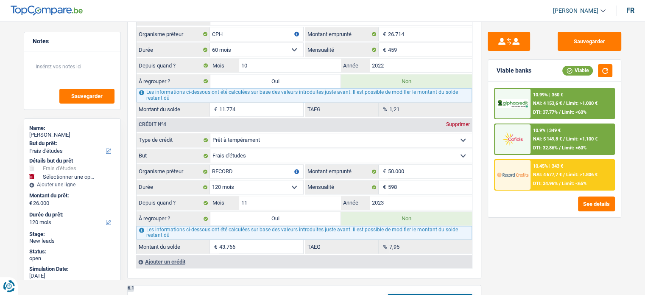
click at [532, 162] on div "10.45% | 343 € NAI: 4 677,7 € / Limit: >1.806 € DTI: 34.96% / Limit: <65%" at bounding box center [573, 175] width 84 height 30
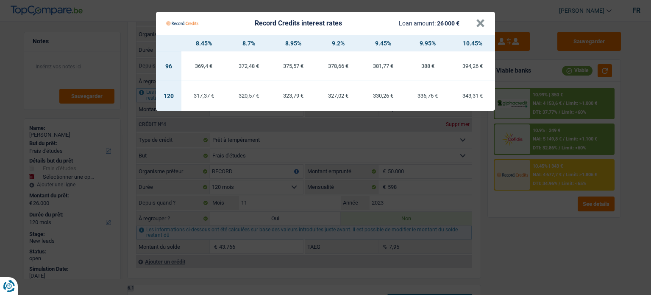
click at [520, 172] on Credits "Record Credits interest rates Loan amount: 26 000 € × 8.45% 8.7% 8.95% 9.2% 9.4…" at bounding box center [325, 147] width 651 height 295
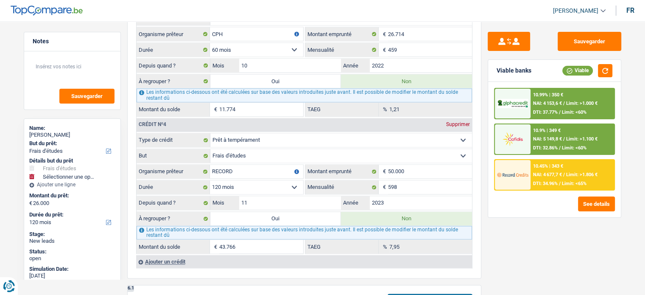
click at [532, 168] on div "10.45% | 343 € NAI: 4 677,7 € / Limit: >1.806 € DTI: 34.96% / Limit: <65%" at bounding box center [573, 175] width 84 height 30
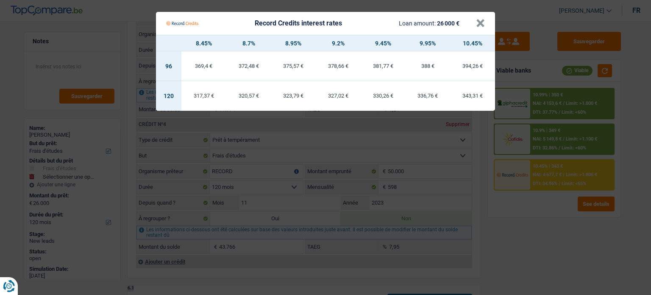
click at [518, 222] on Credits "Record Credits interest rates Loan amount: 26 000 € × 8.45% 8.7% 8.95% 9.2% 9.4…" at bounding box center [325, 147] width 651 height 295
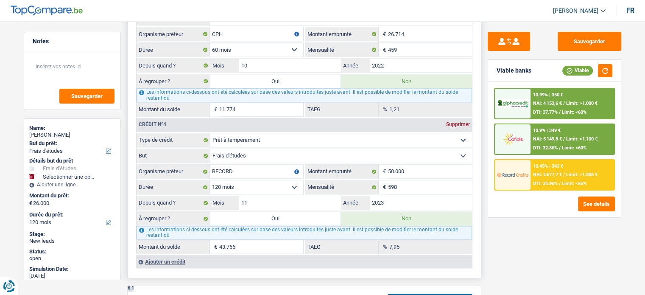
click at [316, 212] on label "Oui" at bounding box center [275, 219] width 131 height 14
click at [316, 212] on input "Oui" at bounding box center [275, 219] width 131 height 14
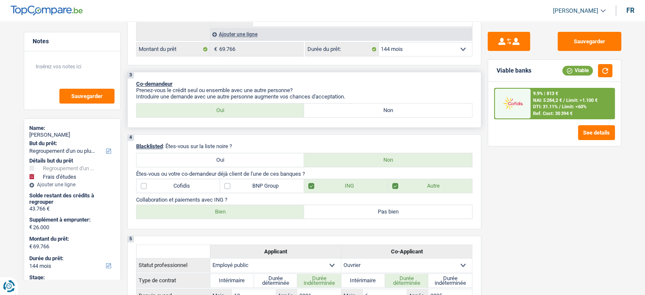
scroll to position [254, 0]
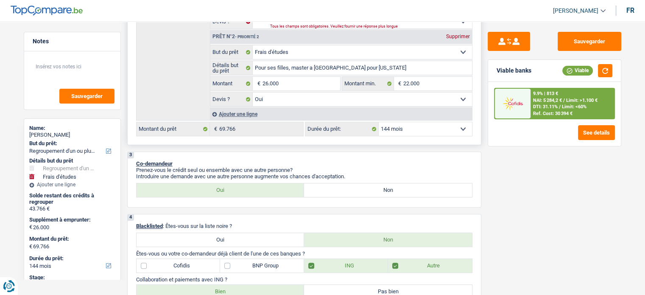
drag, startPoint x: 407, startPoint y: 126, endPoint x: 409, endPoint y: 133, distance: 6.6
click at [407, 126] on select "12 mois 18 mois 24 mois 30 mois 36 mois 42 mois 48 mois 60 mois 72 mois 84 mois…" at bounding box center [425, 129] width 93 height 14
click at [379, 122] on select "12 mois 18 mois 24 mois 30 mois 36 mois 42 mois 48 mois 60 mois 72 mois 84 mois…" at bounding box center [425, 129] width 93 height 14
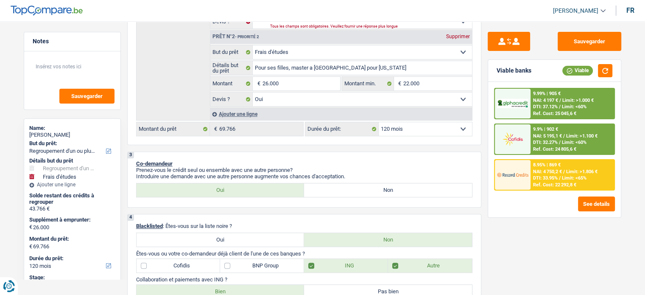
click at [560, 169] on span "NAI: 4 750,2 €" at bounding box center [547, 172] width 29 height 6
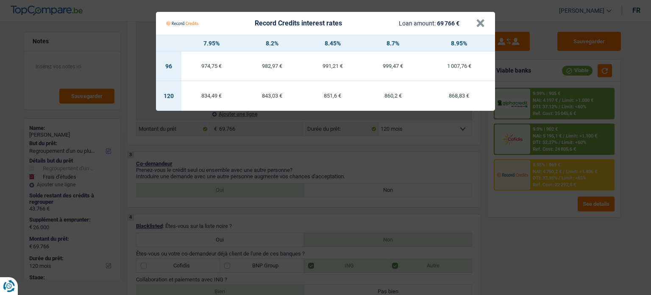
click at [367, 191] on Credits "Record Credits interest rates Loan amount: 69 766 € × 7.95% 8.2% 8.45% 8.7% 8.9…" at bounding box center [325, 147] width 651 height 295
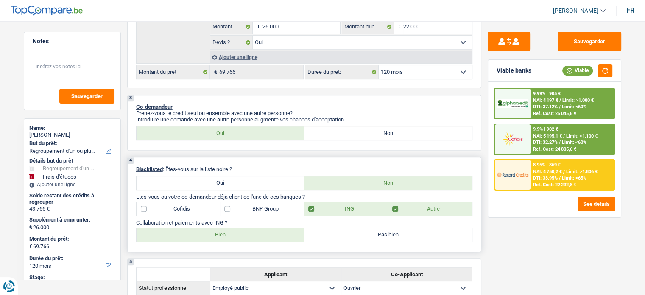
scroll to position [424, 0]
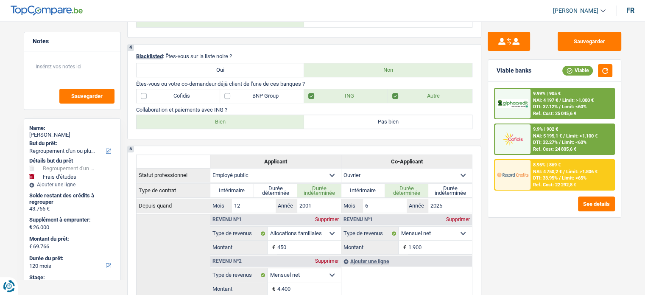
click at [543, 169] on span "NAI: 4 750,2 €" at bounding box center [547, 172] width 29 height 6
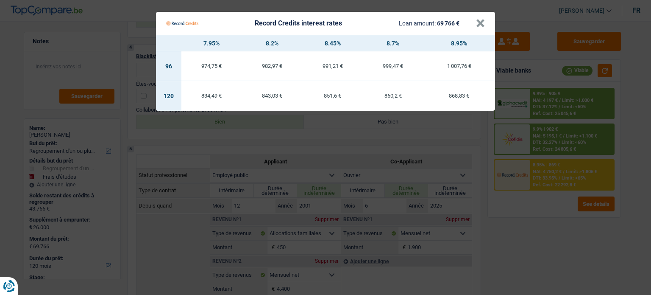
click at [530, 215] on Credits "Record Credits interest rates Loan amount: 69 766 € × 7.95% 8.2% 8.45% 8.7% 8.9…" at bounding box center [325, 147] width 651 height 295
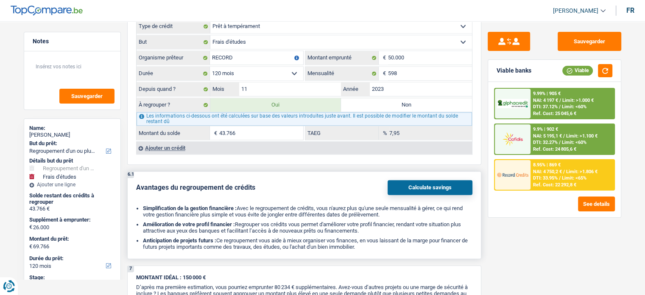
scroll to position [1230, 0]
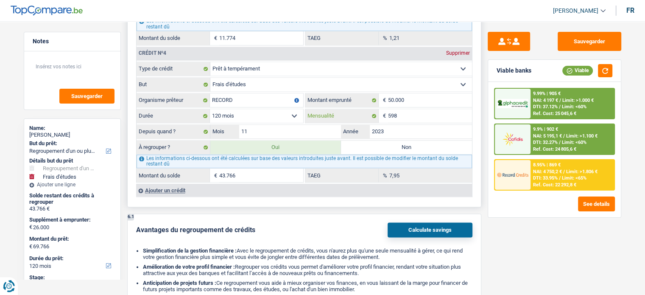
click at [403, 112] on input "598" at bounding box center [430, 116] width 84 height 14
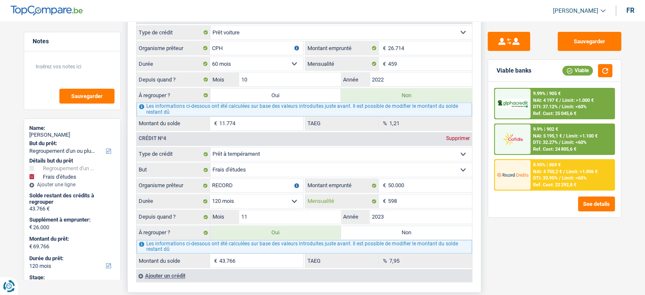
scroll to position [1145, 0]
click at [553, 166] on div "8.95% | 869 €" at bounding box center [547, 165] width 28 height 6
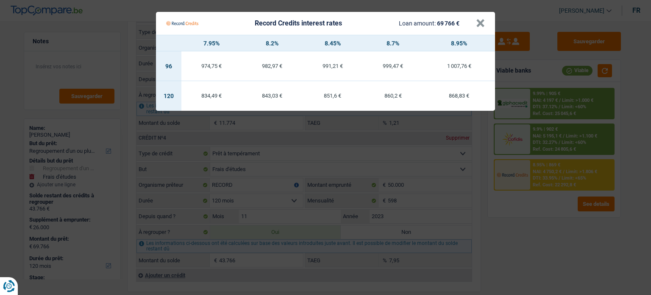
click at [274, 175] on Credits "Record Credits interest rates Loan amount: 69 766 € × 7.95% 8.2% 8.45% 8.7% 8.9…" at bounding box center [325, 147] width 651 height 295
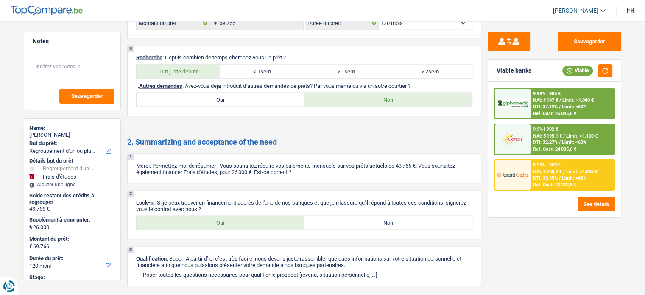
scroll to position [1774, 0]
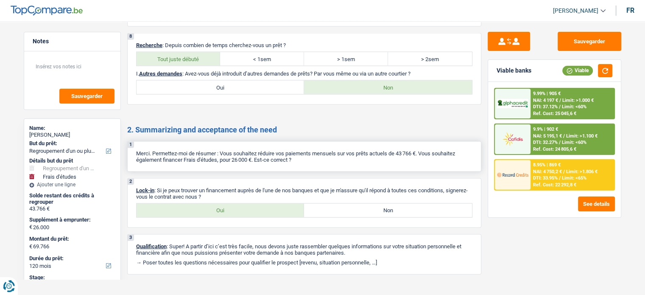
click at [200, 150] on p "Merci. Permettez-moi de résumer : Vous souhaitez réduire vos paiements mensuels…" at bounding box center [304, 156] width 336 height 13
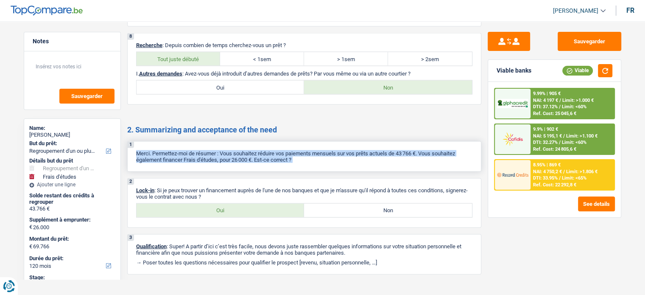
click at [200, 150] on p "Merci. Permettez-moi de résumer : Vous souhaitez réduire vos paiements mensuels…" at bounding box center [304, 156] width 336 height 13
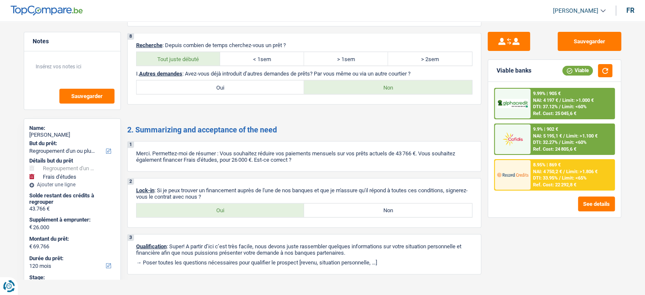
click at [563, 243] on div "Sauvegarder Viable banks Viable 9.99% | 905 € NAI: 4 197 € / Limit: >1.000 € DT…" at bounding box center [554, 155] width 146 height 247
click at [254, 204] on label "Oui" at bounding box center [221, 211] width 168 height 14
click at [254, 204] on input "Oui" at bounding box center [221, 211] width 168 height 14
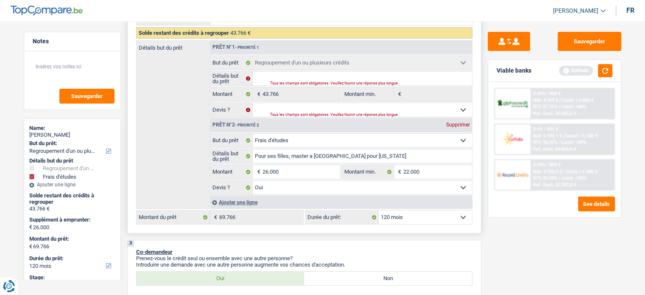
scroll to position [212, 0]
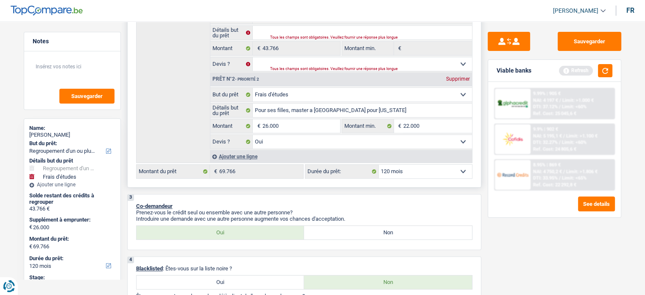
click at [218, 139] on label "Devis ?" at bounding box center [231, 142] width 43 height 14
click at [253, 101] on select "Confort maison: meubles, textile, peinture, électroménager, outillage non-profe…" at bounding box center [362, 95] width 219 height 14
click at [218, 139] on label "Devis ?" at bounding box center [231, 142] width 43 height 14
click at [253, 101] on select "Confort maison: meubles, textile, peinture, électroménager, outillage non-profe…" at bounding box center [362, 95] width 219 height 14
click at [218, 139] on label "Devis ?" at bounding box center [231, 142] width 43 height 14
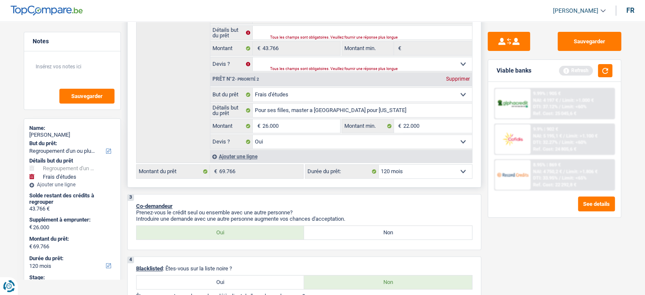
click at [253, 101] on select "Confort maison: meubles, textile, peinture, électroménager, outillage non-profe…" at bounding box center [362, 95] width 219 height 14
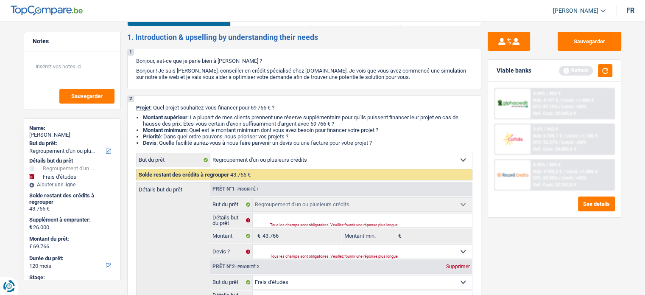
scroll to position [0, 0]
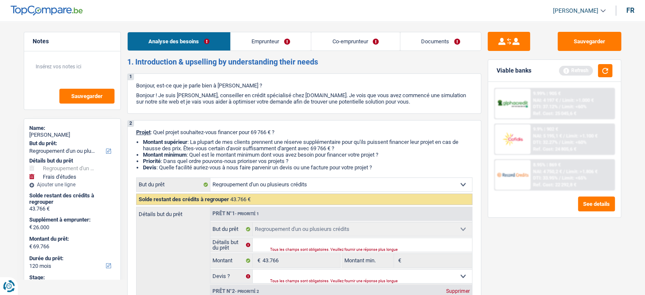
click at [279, 41] on link "Emprunteur" at bounding box center [271, 41] width 80 height 18
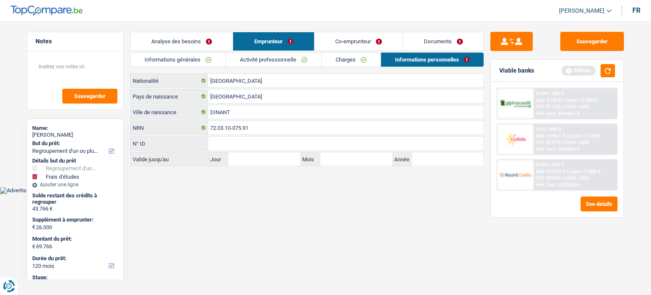
click at [274, 59] on link "Activité professionnelle" at bounding box center [273, 60] width 95 height 14
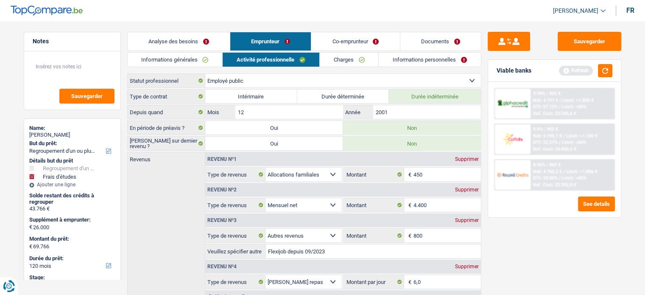
click at [356, 42] on link "Co-emprunteur" at bounding box center [355, 41] width 88 height 18
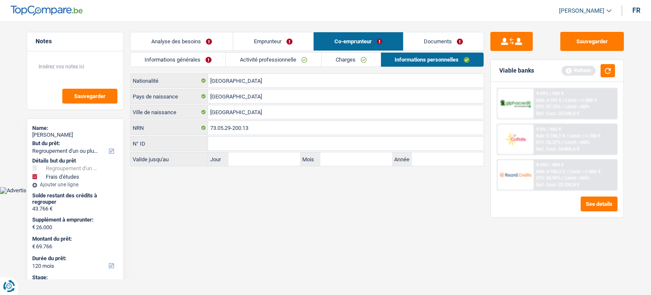
click at [305, 62] on link "Activité professionnelle" at bounding box center [273, 60] width 95 height 14
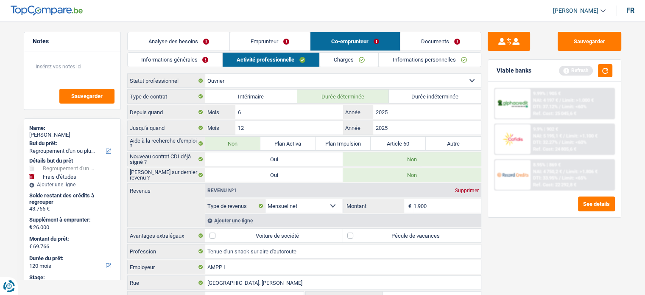
click at [196, 41] on link "Analyse des besoins" at bounding box center [179, 41] width 102 height 18
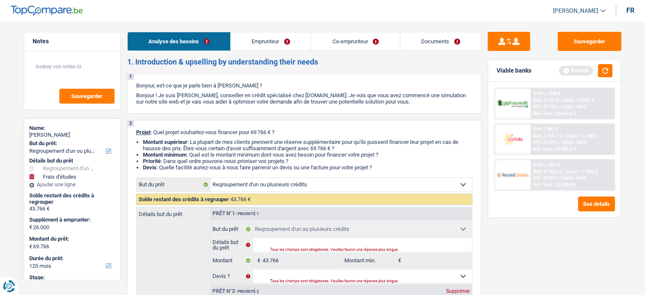
click at [293, 40] on link "Emprunteur" at bounding box center [271, 41] width 80 height 18
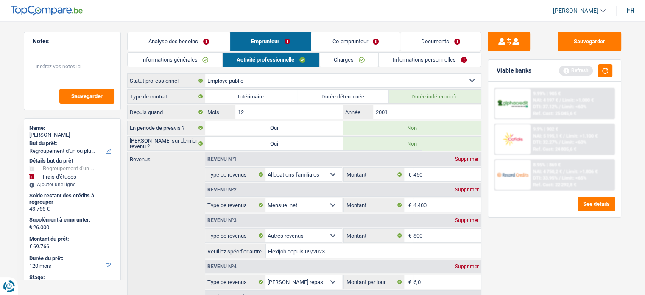
click at [356, 201] on label "Montant" at bounding box center [374, 205] width 60 height 14
click at [0, 0] on input "4.400" at bounding box center [0, 0] width 0 height 0
click at [356, 201] on label "Montant" at bounding box center [374, 205] width 60 height 14
click at [0, 0] on input "4.400" at bounding box center [0, 0] width 0 height 0
click at [358, 232] on label "Montant" at bounding box center [374, 236] width 60 height 14
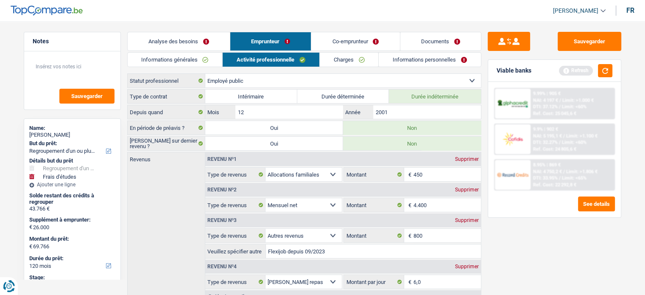
click at [0, 0] on input "800" at bounding box center [0, 0] width 0 height 0
click at [358, 232] on label "Montant" at bounding box center [374, 236] width 60 height 14
click at [0, 0] on input "800" at bounding box center [0, 0] width 0 height 0
click at [296, 251] on input "Flexijob depuis 09/2023" at bounding box center [373, 251] width 215 height 14
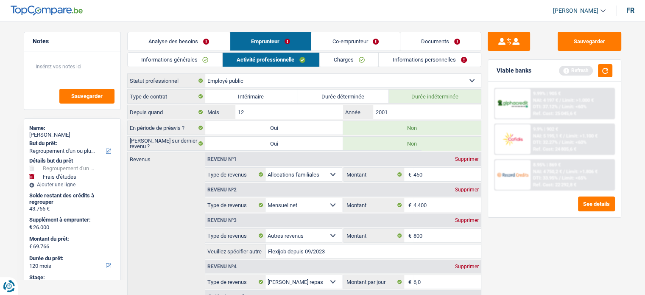
click at [296, 251] on input "Flexijob depuis 09/2023" at bounding box center [373, 251] width 215 height 14
click at [218, 47] on link "Analyse des besoins" at bounding box center [179, 41] width 102 height 18
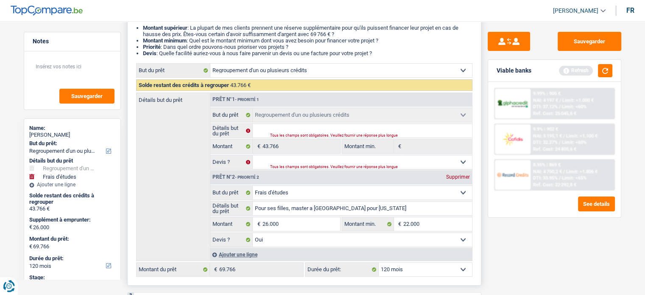
scroll to position [170, 0]
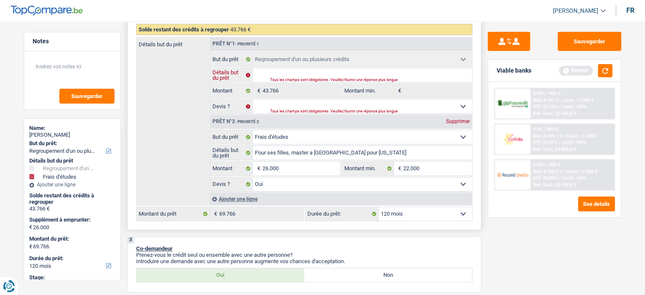
click at [307, 76] on input "Détails but du prêt" at bounding box center [362, 75] width 219 height 14
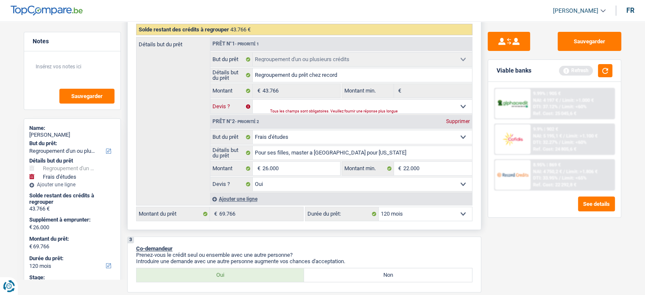
click at [353, 106] on select "Oui Non Non répondu Sélectionner une option" at bounding box center [362, 107] width 219 height 14
click at [253, 100] on select "Oui Non Non répondu Sélectionner une option" at bounding box center [362, 107] width 219 height 14
click at [388, 151] on input "Pour ses filles, master a [GEOGRAPHIC_DATA] pour [US_STATE]" at bounding box center [362, 153] width 219 height 14
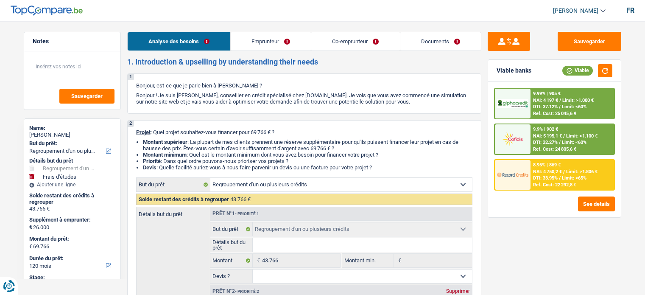
select select "refinancing"
select select "study"
select select "120"
select select "refinancing"
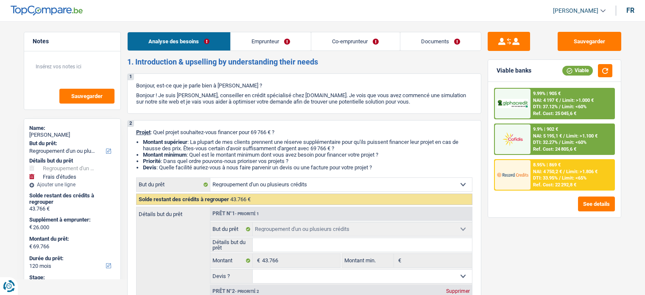
select select "refinancing"
select select "study"
select select "yes"
select select "120"
select select "publicEmployee"
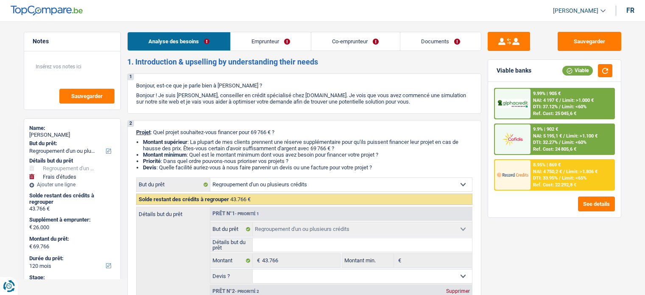
select select "worker"
select select "familyAllowances"
select select "netSalary"
select select "other"
select select "mealVouchers"
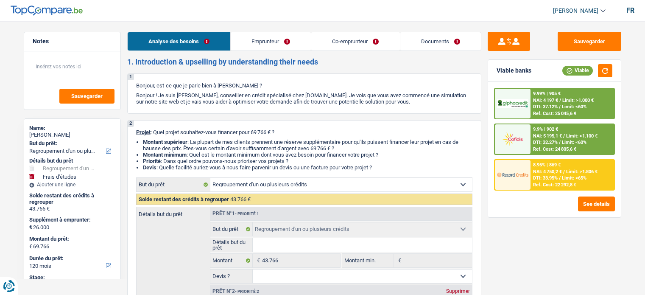
select select "netSalary"
select select "ownerWithMortgage"
select select "mortgage"
select select "144"
select select "mortgage"
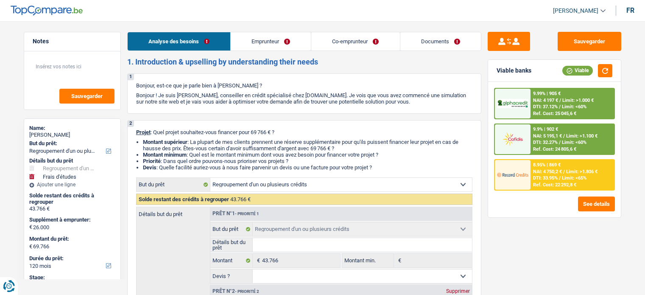
select select "180"
select select "carLoan"
select select "60"
select select "personalLoan"
select select "education"
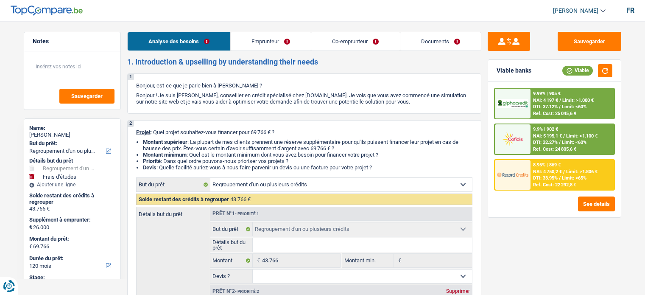
select select "120"
select select "refinancing"
select select "study"
select select "yes"
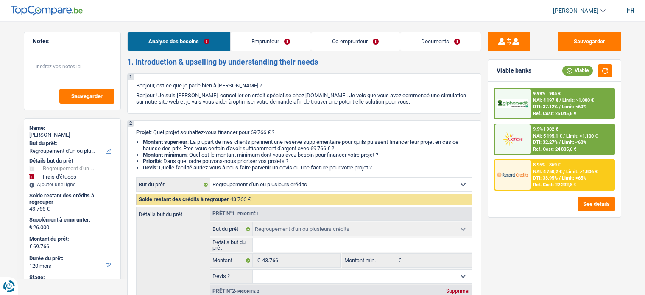
select select "120"
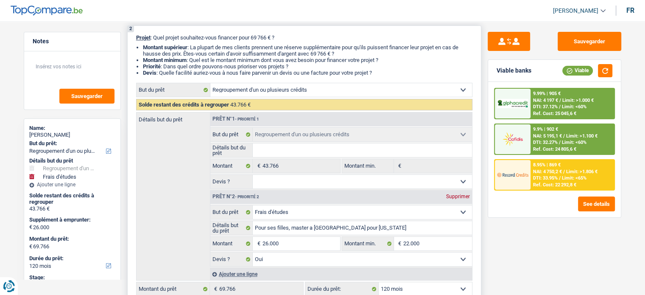
scroll to position [96, 0]
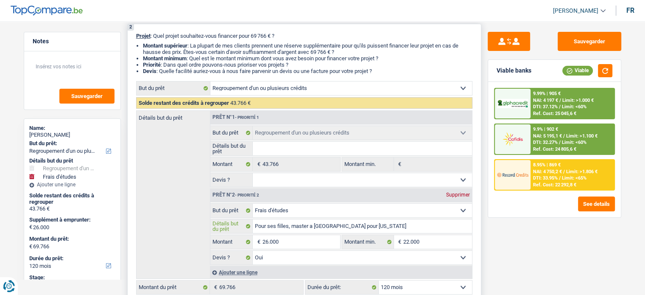
click at [282, 227] on input "Pour ses filles, master a [GEOGRAPHIC_DATA] pour [US_STATE]" at bounding box center [362, 226] width 219 height 14
type input "Pour ses filles, umaster a bruxelles pour New york"
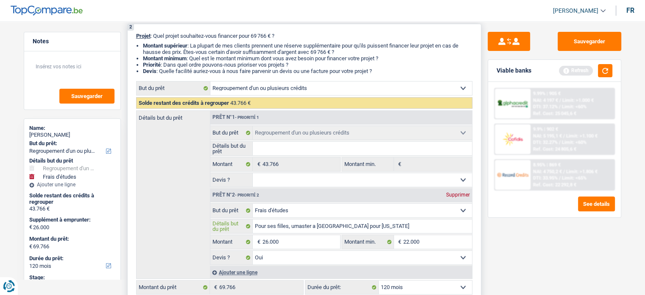
type input "Pour ses filles, unmaster a bruxelles pour New york"
type input "Pour ses filles, unemaster a bruxelles pour New york"
type input "Pour ses filles, une master a bruxelles pour New york"
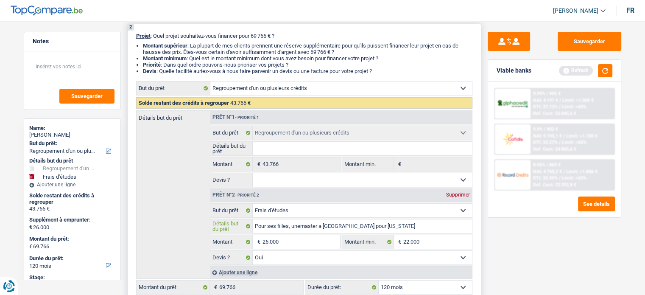
type input "Pour ses filles, une master a bruxelles pour New york"
type input "Pour ses filles, une fmaster a bruxelles pour New york"
type input "Pour ses filles, une famaster a bruxelles pour New york"
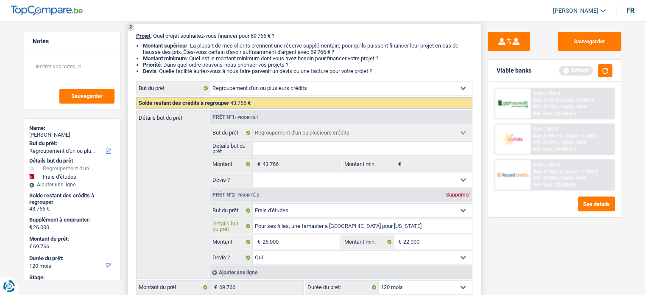
type input "Pour ses filles, une faimaster a bruxelles pour New york"
type input "Pour ses filles, une faitmaster a bruxelles pour New york"
type input "Pour ses filles, une fait master a bruxelles pour New york"
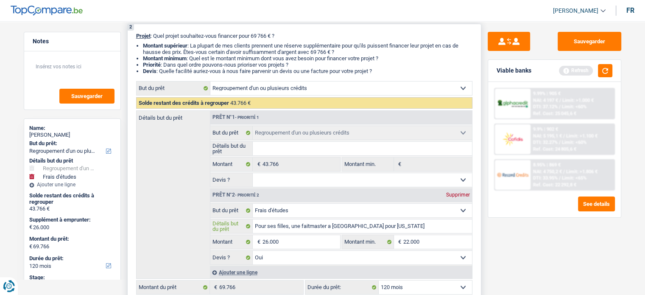
type input "Pour ses filles, une fait master a bruxelles pour New york"
type input "Pour ses filles, une fait umaster a bruxelles pour New york"
type input "Pour ses filles, une fait unmaster a bruxelles pour New york"
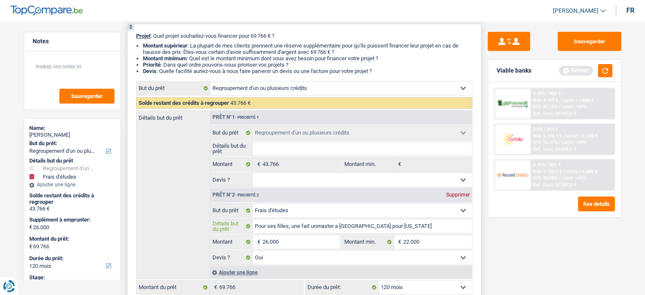
type input "Pour ses filles, une fait un master a bruxelles pour New york"
type input "Pour ses filles, une fait un master a Bruxelles pour New york"
type input "Pour ses filles, une fait un master a Bruxelles, pour New york"
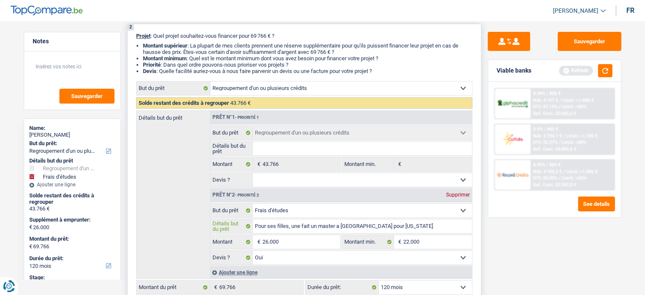
type input "Pour ses filles, une fait un master a Bruxelles, pour New york"
type input "Pour ses filles, une fait un master a Bruxelles, l pour New york"
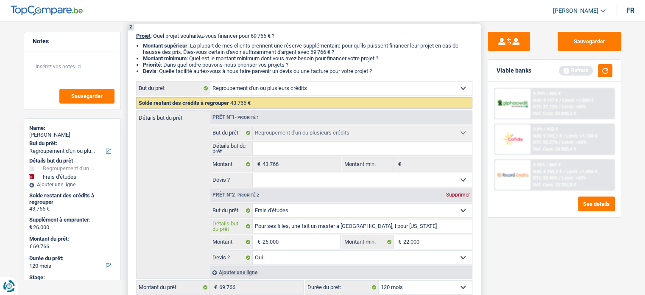
type input "Pour ses filles, une fait un master a Bruxelles, l( pour New york"
type input "Pour ses filles, une fait un master a Bruxelles, l pour New york"
type input "Pour ses filles, une fait un master a Bruxelles, l' pour New york"
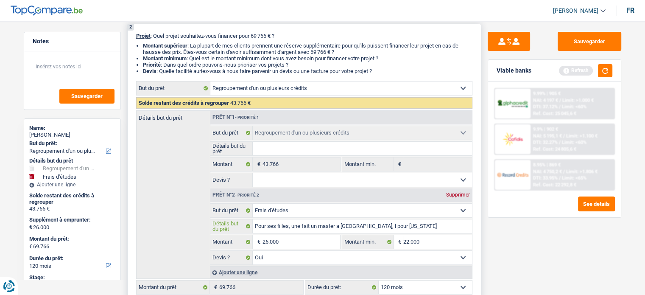
type input "Pour ses filles, une fait un master a Bruxelles, l' pour New york"
type input "Pour ses filles, une fait un master a Bruxelles, l'a pour New york"
type input "Pour ses filles, une fait un master a Bruxelles, l'au pour New york"
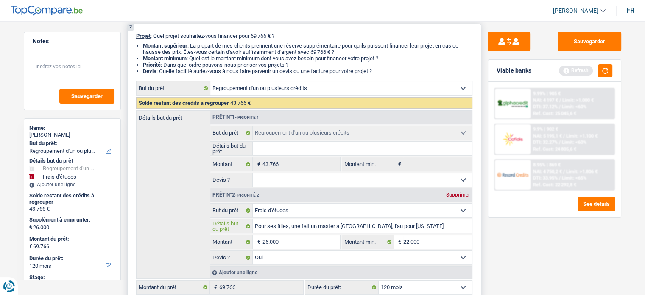
type input "Pour ses filles, une fait un master a Bruxelles, l'aut pour New york"
type input "Pour ses filles, une fait un master a Bruxelles, l'autr pour New york"
type input "Pour ses filles, une fait un master a Bruxelles, l'autre pour New york"
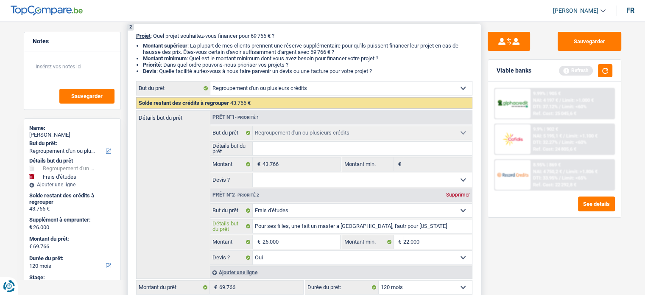
type input "Pour ses filles, une fait un master a Bruxelles, l'autre pour New york"
type input "Pour ses filles, une fait un master a Bruxelles, l'autre à pour New york"
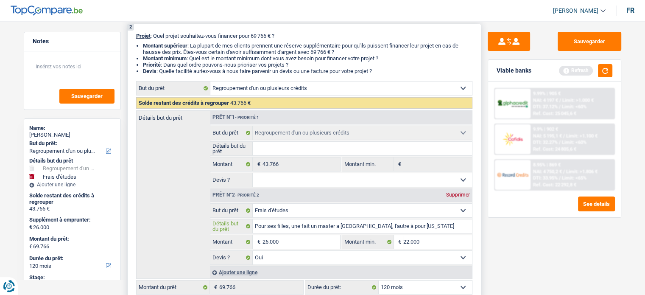
click at [395, 224] on input "Pour ses filles, une fait un master a Bruxelles, l'autre à pour New york" at bounding box center [362, 226] width 219 height 14
type input "Pour ses filles, une fait un master a Bruxelles, l'autre à New york"
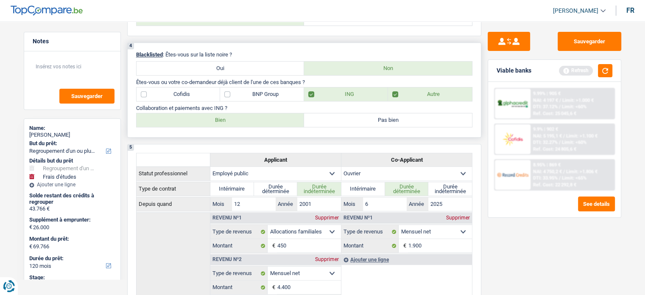
scroll to position [436, 0]
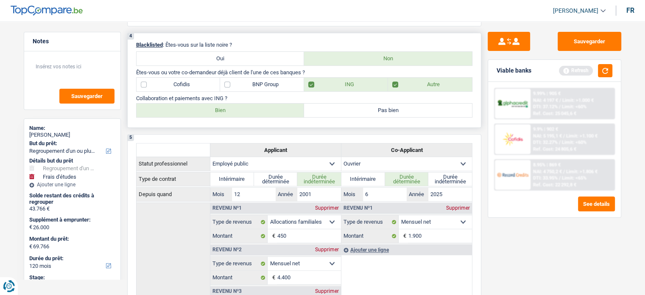
type input "Pour ses filles, une fait un master a Bruxelles, l'autre à New york"
click at [273, 110] on label "Bien" at bounding box center [221, 110] width 168 height 14
click at [273, 110] on input "Bien" at bounding box center [221, 110] width 168 height 14
radio input "true"
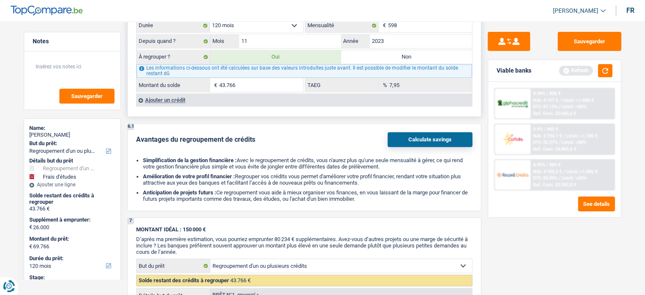
scroll to position [1326, 0]
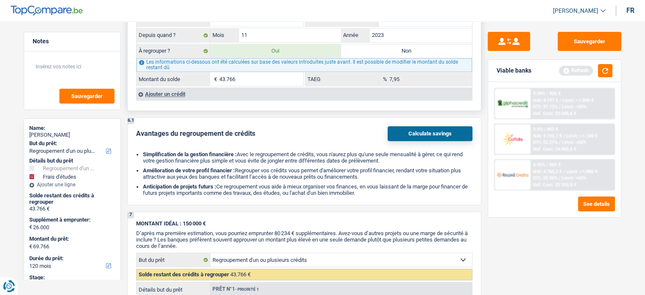
click at [251, 72] on input "43.766" at bounding box center [261, 79] width 84 height 14
click at [71, 69] on textarea at bounding box center [72, 69] width 84 height 25
type textarea "Faire la demande chez record à 7.95"
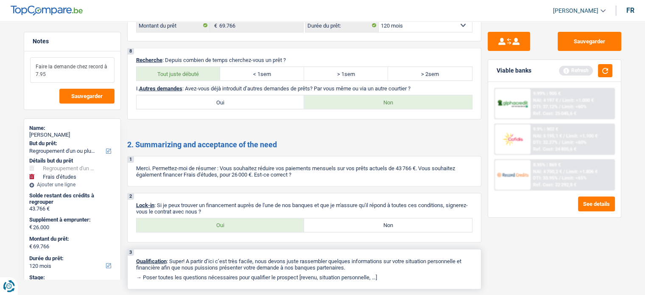
scroll to position [1774, 0]
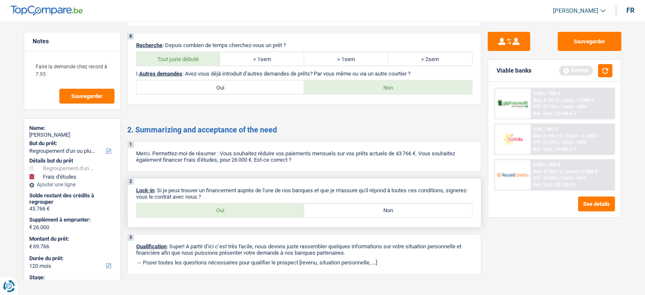
click at [248, 204] on label "Oui" at bounding box center [221, 211] width 168 height 14
click at [248, 204] on input "Oui" at bounding box center [221, 211] width 168 height 14
radio input "true"
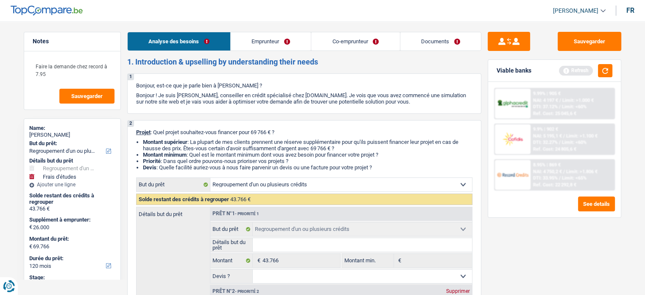
scroll to position [0, 0]
click at [291, 47] on link "Emprunteur" at bounding box center [271, 41] width 80 height 18
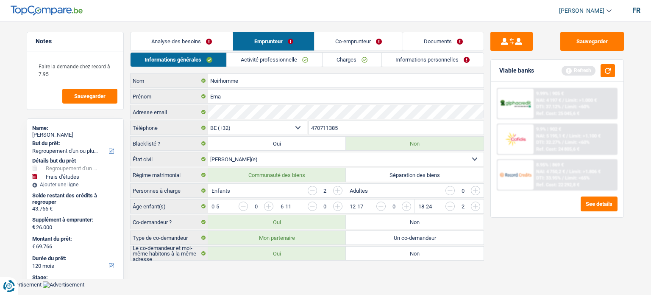
click at [297, 59] on link "Activité professionnelle" at bounding box center [274, 60] width 95 height 14
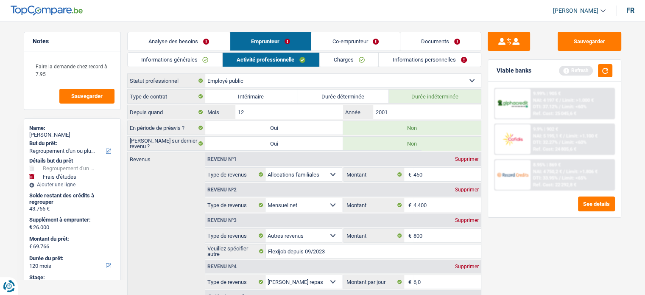
click at [351, 59] on link "Charges" at bounding box center [349, 60] width 59 height 14
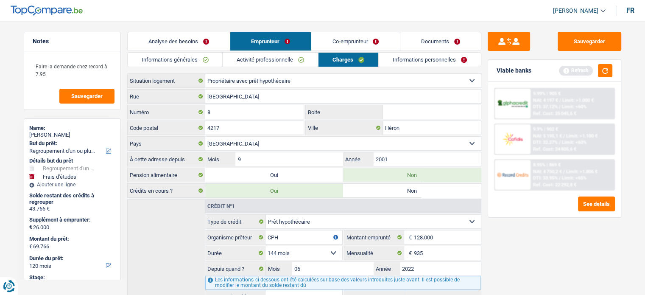
click at [410, 108] on input "Boite" at bounding box center [432, 112] width 98 height 14
type input "8"
click at [396, 58] on link "Informations personnelles" at bounding box center [430, 60] width 102 height 14
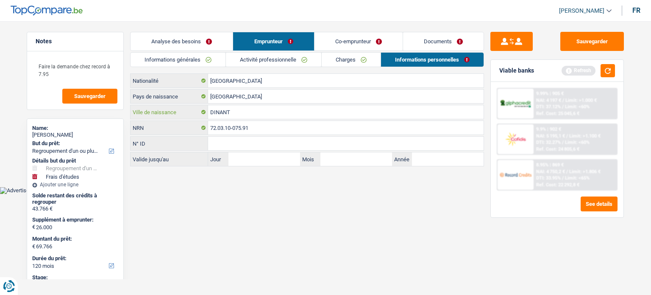
click at [216, 108] on input "DINANT" at bounding box center [346, 112] width 276 height 14
click at [190, 40] on link "Analyse des besoins" at bounding box center [182, 41] width 102 height 18
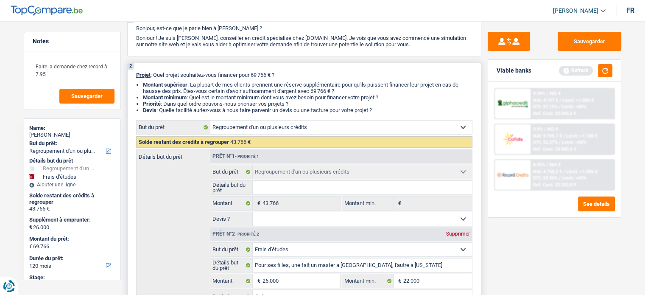
scroll to position [127, 0]
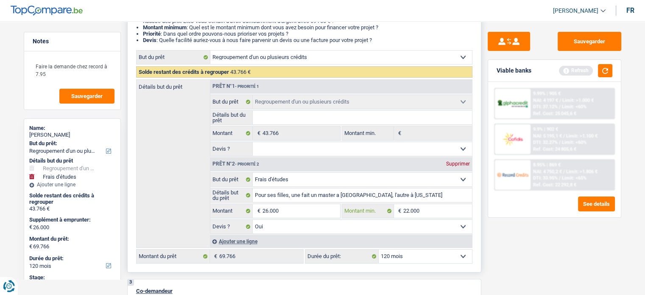
click at [425, 210] on input "22.000" at bounding box center [437, 211] width 69 height 14
click at [305, 146] on select "Oui Non Non répondu Sélectionner une option" at bounding box center [362, 149] width 219 height 14
select select "yes"
click at [253, 142] on select "Oui Non Non répondu Sélectionner une option" at bounding box center [362, 149] width 219 height 14
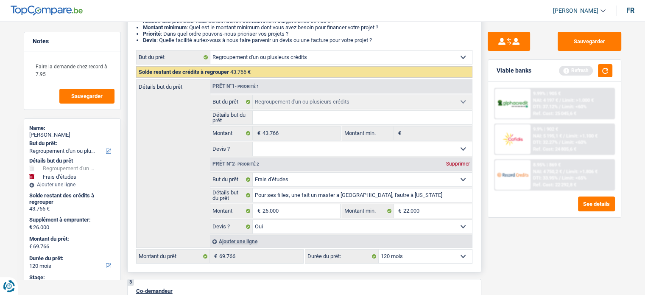
select select "yes"
click at [301, 113] on input "Détails but du prêt" at bounding box center [362, 118] width 219 height 14
type input "R"
type input "Re"
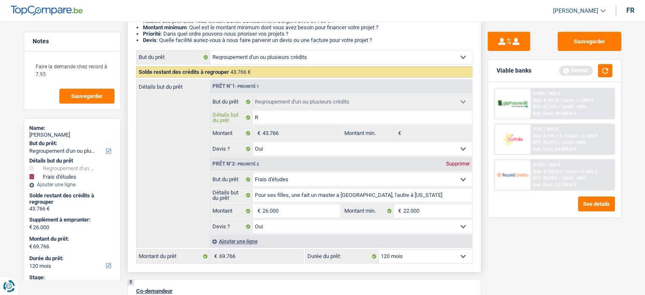
type input "Re"
type input "Reg"
type input "Regr"
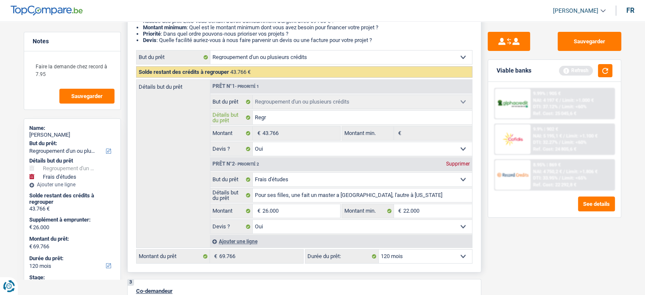
type input "Regro"
type input "Regrou"
type input "Regroup"
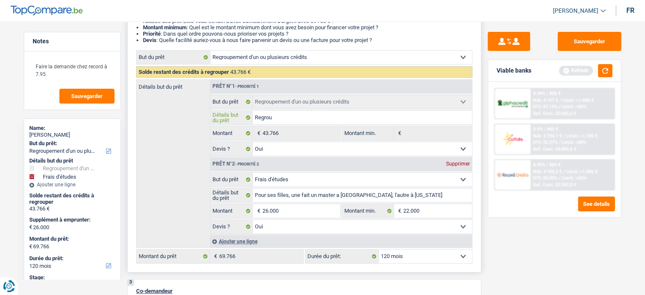
type input "Regroup"
type input "Regroupe"
type input "Regroupem"
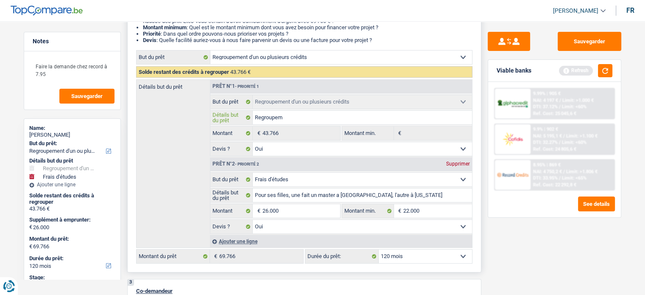
type input "Regroupeme"
type input "Regroupemen"
type input "Regroupement"
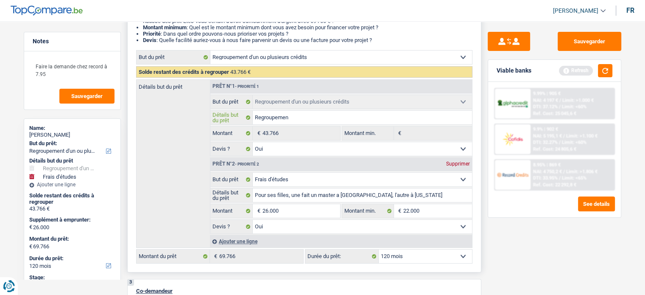
type input "Regroupement"
type input "Regroupement d"
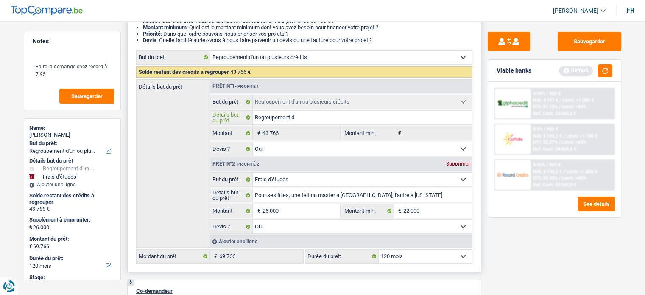
type input "Regroupement du"
type input "Regroupement du p"
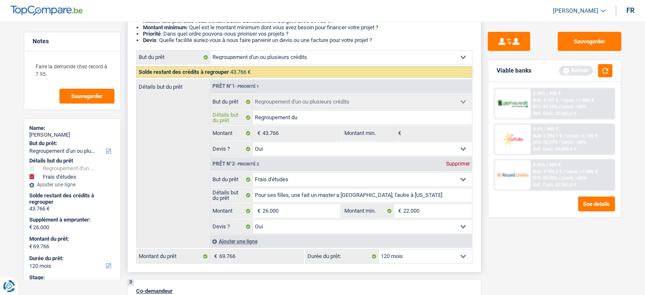
type input "Regroupement du p"
type input "Regroupement du pr"
type input "Regroupement du [DEMOGRAPHIC_DATA]"
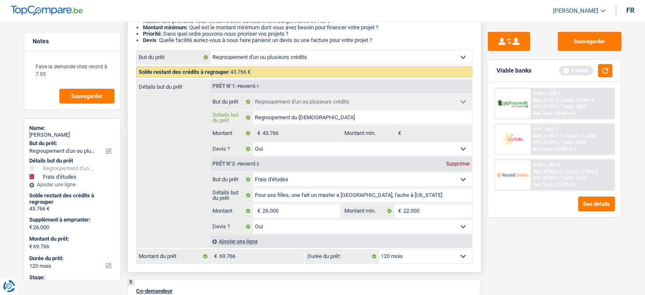
type input "Regroupement du prêt"
type input "Regroupement du prêt c"
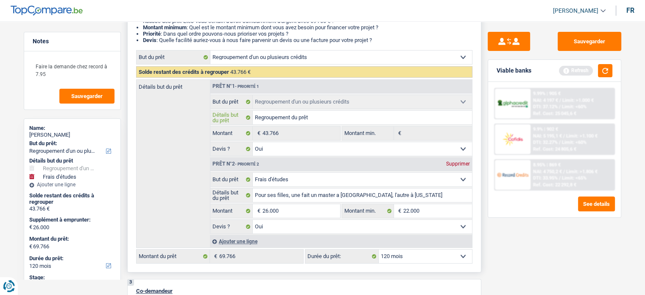
type input "Regroupement du prêt c"
type input "Regroupement du prêt ch"
type input "Regroupement du prêt che"
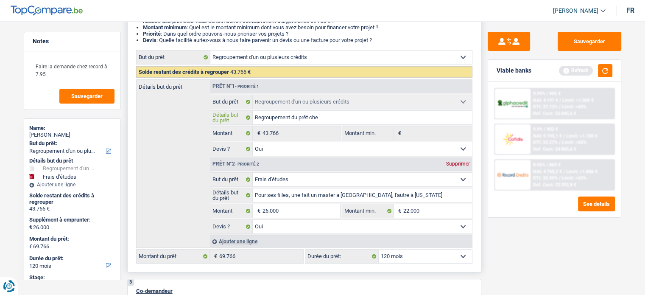
type input "Regroupement du prêt chez"
type input "Regroupement du prêt chez r"
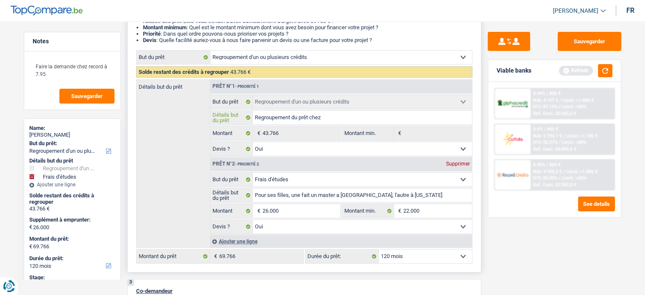
type input "Regroupement du prêt chez r"
type input "Regroupement du prêt chez re"
type input "Regroupement du prêt chez rec"
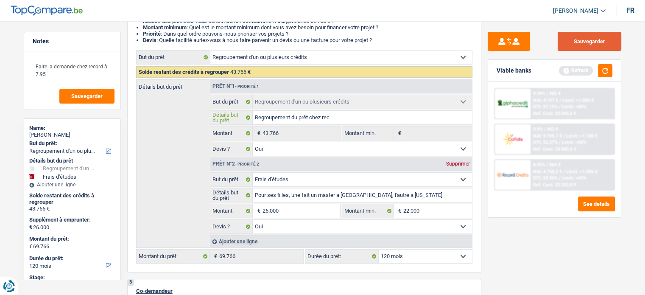
type input "Regroupement du prêt chez reco"
type input "Regroupement du prêt chez recor"
type input "Regroupement du prêt chez record"
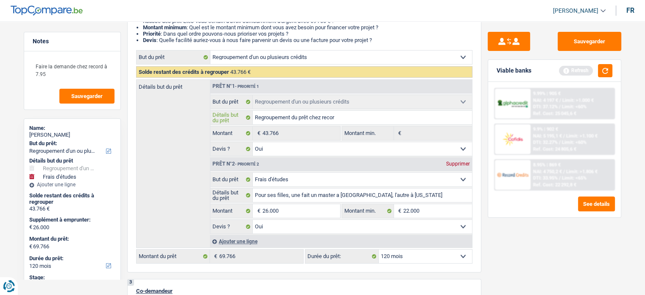
type input "Regroupement du prêt chez record"
click at [608, 70] on button "button" at bounding box center [605, 70] width 14 height 13
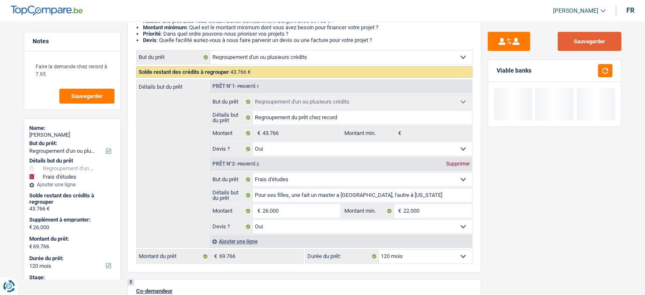
click at [596, 37] on button "Sauvegarder" at bounding box center [590, 41] width 64 height 19
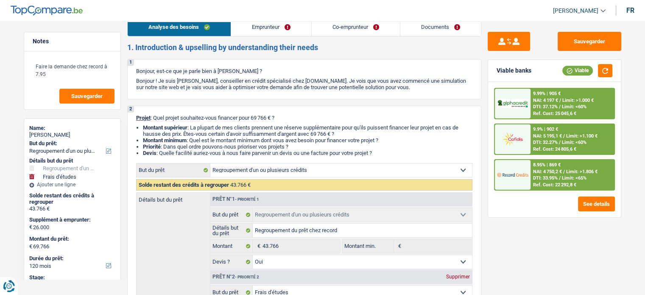
scroll to position [0, 0]
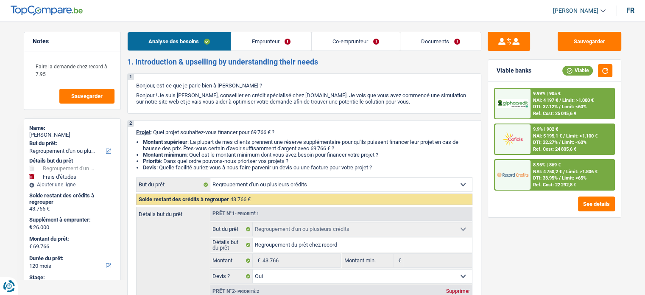
click at [264, 49] on link "Emprunteur" at bounding box center [271, 41] width 80 height 18
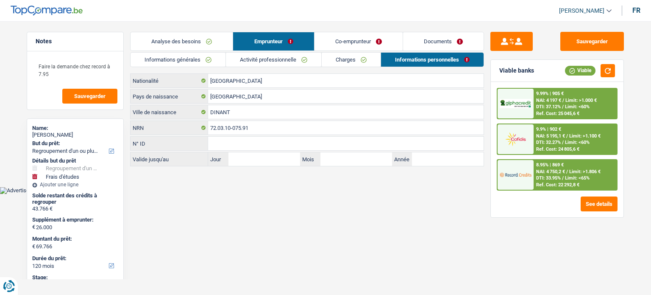
click at [271, 56] on link "Activité professionnelle" at bounding box center [273, 60] width 95 height 14
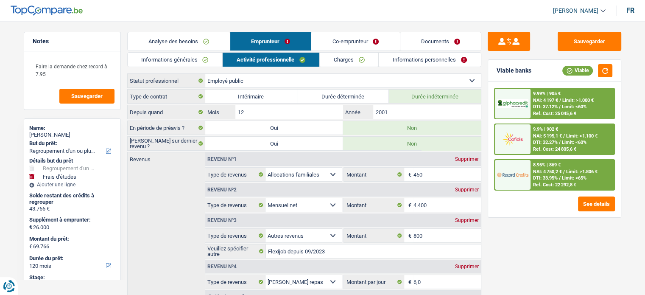
click at [208, 42] on link "Analyse des besoins" at bounding box center [179, 41] width 102 height 18
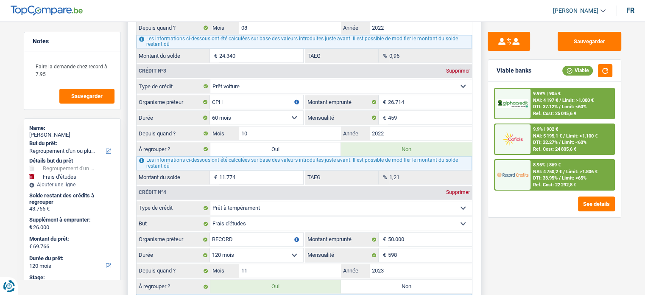
scroll to position [1145, 0]
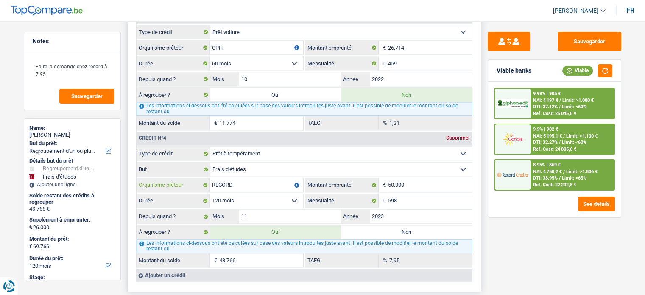
click at [254, 178] on input "RECORD" at bounding box center [256, 185] width 93 height 14
click at [569, 169] on span "Limit: >1.806 €" at bounding box center [581, 172] width 31 height 6
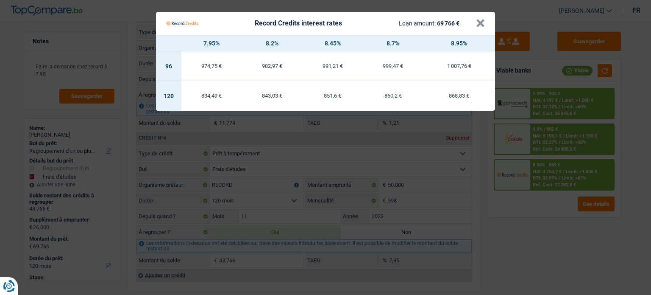
click at [540, 248] on Credits "Record Credits interest rates Loan amount: 69 766 € × 7.95% 8.2% 8.45% 8.7% 8.9…" at bounding box center [325, 147] width 651 height 295
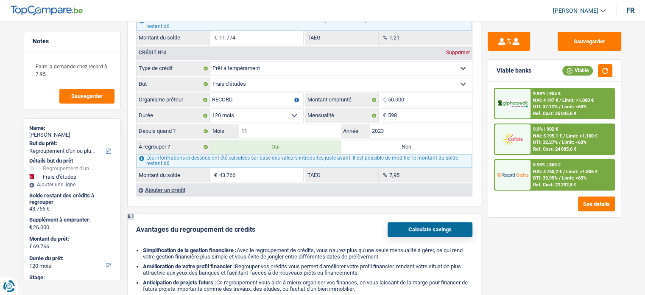
scroll to position [1357, 0]
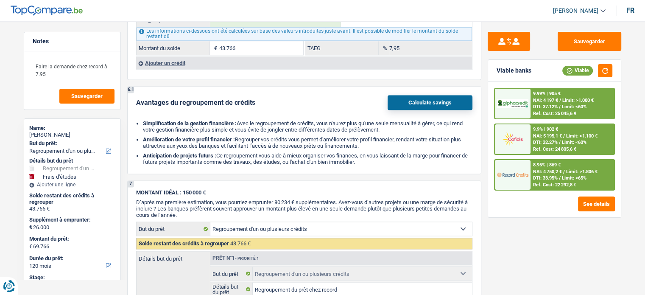
click at [600, 164] on div "8.95% | 869 € NAI: 4 750,2 € / Limit: >1.806 € DTI: 33.95% / Limit: <65% Ref. C…" at bounding box center [573, 175] width 84 height 30
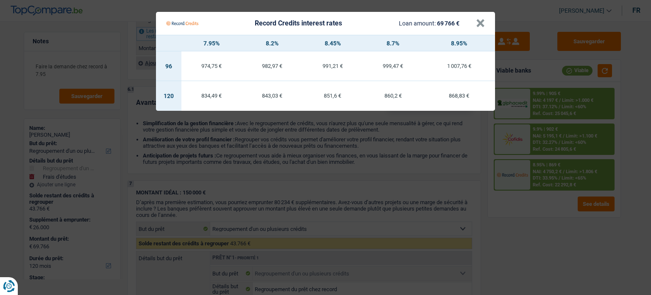
click at [216, 101] on td "834,49 €" at bounding box center [212, 96] width 61 height 30
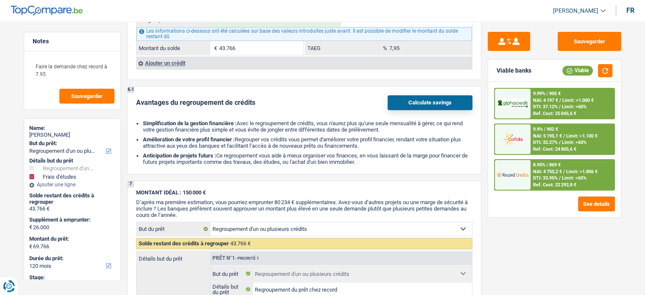
click at [558, 183] on div "Ref. Cost: 22 292,8 €" at bounding box center [554, 185] width 43 height 6
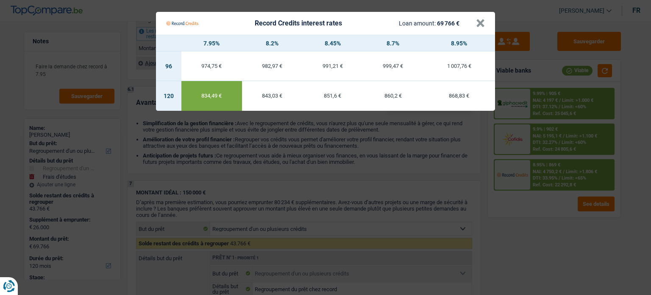
click at [536, 221] on Credits "Record Credits interest rates Loan amount: 69 766 € × 7.95% 8.2% 8.45% 8.7% 8.9…" at bounding box center [325, 147] width 651 height 295
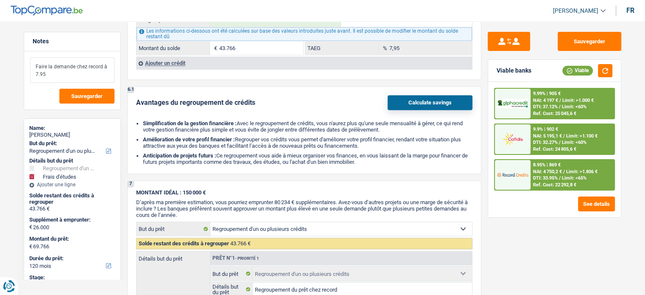
click at [82, 77] on textarea "Faire la demande chez record à 7.95" at bounding box center [72, 69] width 84 height 25
click at [525, 258] on div "Sauvegarder Viable banks Viable 9.99% | 905 € NAI: 4 197 € / Limit: >1.000 € DT…" at bounding box center [554, 155] width 146 height 247
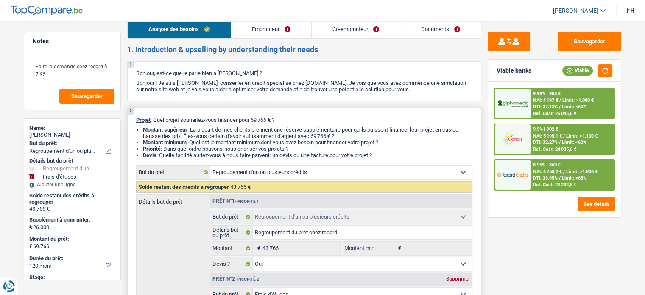
scroll to position [0, 0]
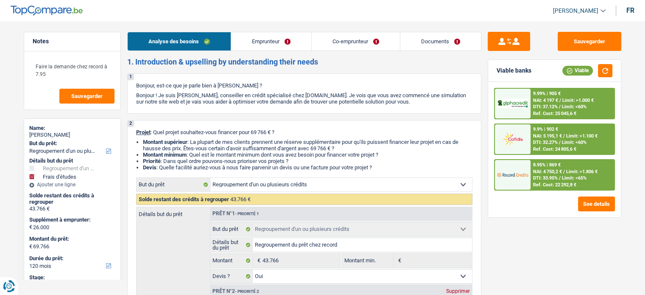
click at [247, 48] on link "Emprunteur" at bounding box center [271, 41] width 80 height 18
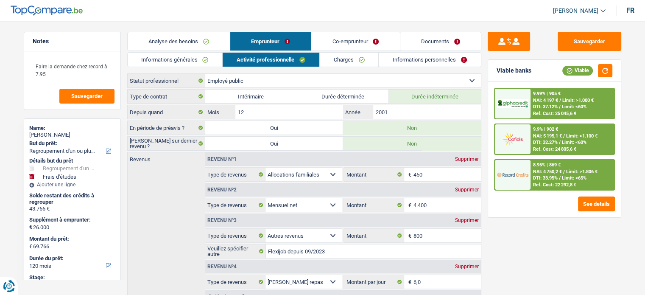
click at [201, 64] on link "Informations générales" at bounding box center [175, 60] width 95 height 14
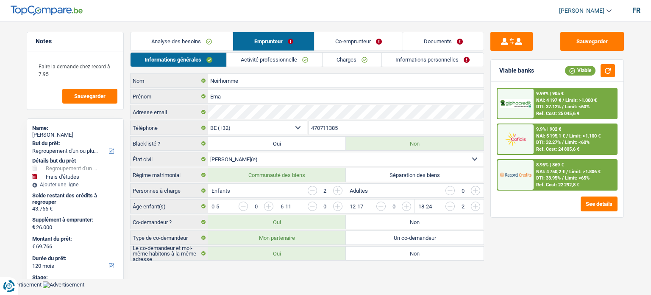
click at [359, 170] on label "Séparation des biens" at bounding box center [415, 175] width 138 height 14
click at [359, 170] on input "Séparation des biens" at bounding box center [415, 175] width 138 height 14
radio input "true"
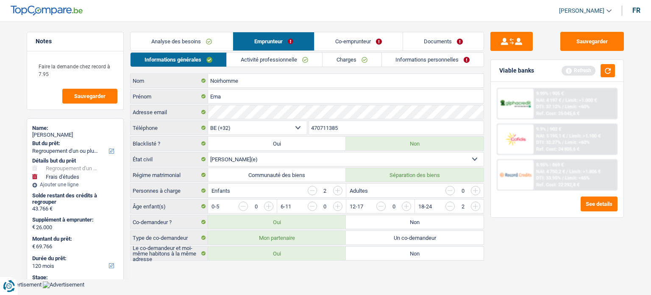
click at [321, 173] on label "Communauté des biens" at bounding box center [277, 175] width 138 height 14
click at [321, 173] on input "Communauté des biens" at bounding box center [277, 175] width 138 height 14
radio input "true"
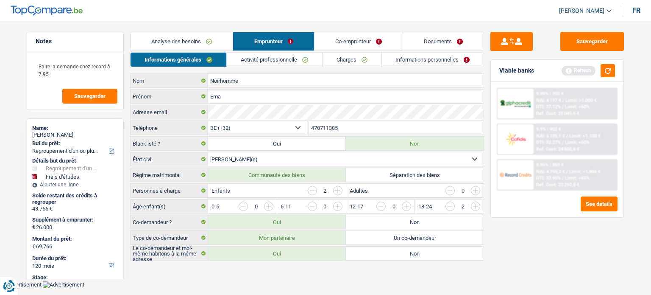
click at [308, 62] on link "Activité professionnelle" at bounding box center [274, 60] width 95 height 14
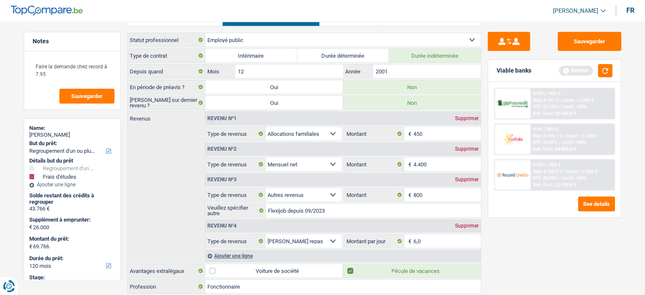
scroll to position [42, 0]
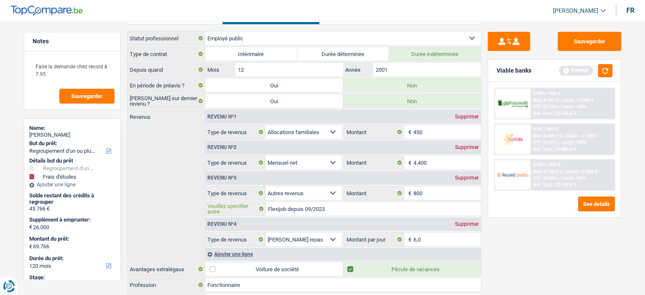
click at [392, 210] on input "Flexijob depuis 09/2023" at bounding box center [373, 209] width 215 height 14
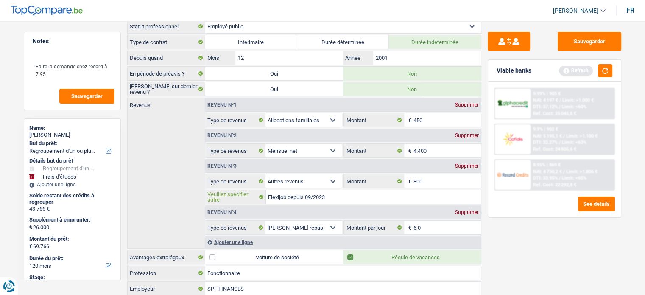
scroll to position [0, 0]
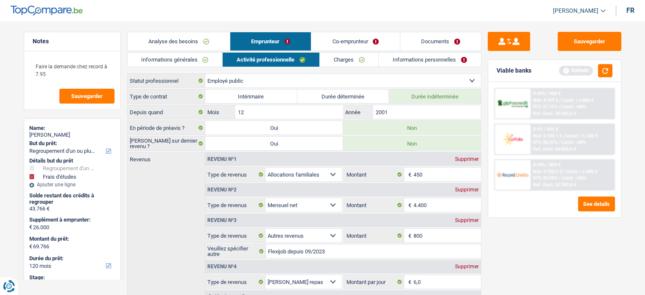
click at [350, 70] on div "Informations générales Activité professionnelle Charges Informations personnell…" at bounding box center [304, 240] width 354 height 377
click at [345, 64] on link "Charges" at bounding box center [349, 60] width 59 height 14
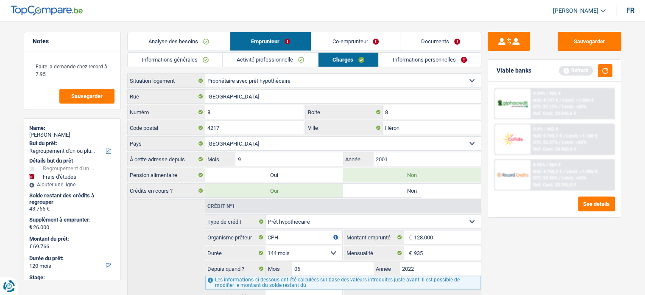
click at [421, 59] on link "Informations personnelles" at bounding box center [430, 60] width 102 height 14
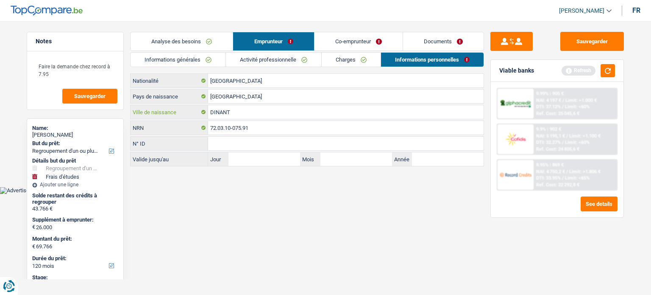
click at [243, 115] on input "DINANT" at bounding box center [346, 112] width 276 height 14
click at [346, 42] on link "Co-emprunteur" at bounding box center [359, 41] width 88 height 18
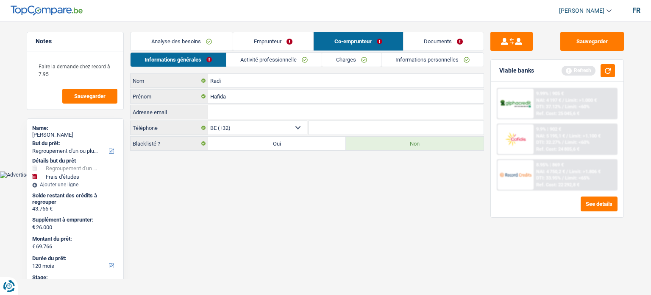
click at [254, 38] on link "Emprunteur" at bounding box center [273, 41] width 80 height 18
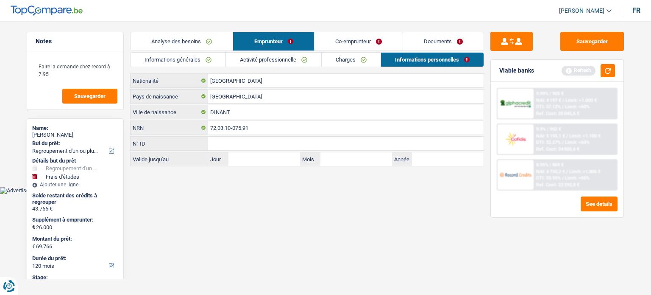
click at [218, 60] on link "Informations générales" at bounding box center [178, 60] width 95 height 14
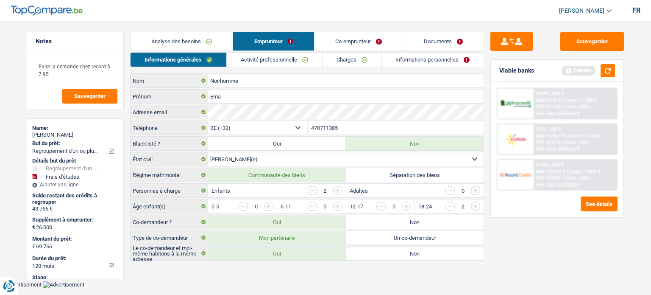
click at [339, 37] on link "Co-emprunteur" at bounding box center [359, 41] width 88 height 18
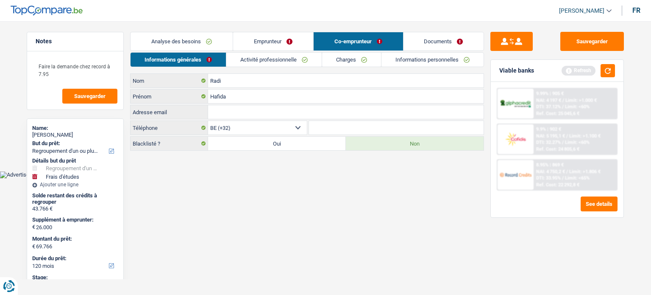
paste input "dominique.noirhomme@skynet.be"
type input "dominique.noirhomme@skynet.be"
click at [268, 44] on link "Emprunteur" at bounding box center [273, 41] width 80 height 18
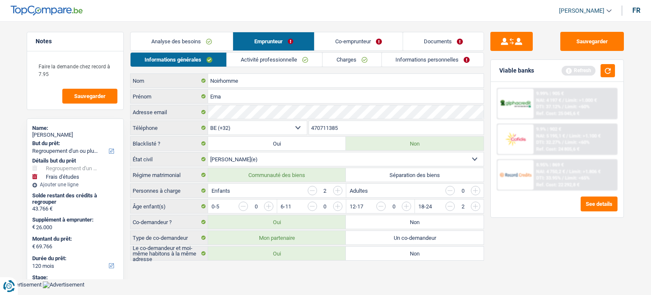
click at [348, 119] on div "Noirhomme Nom Ema Prénom Adresse email BE (+32) LU (+352) Sélectionner une opti…" at bounding box center [307, 166] width 354 height 187
click at [339, 127] on input "470711385" at bounding box center [396, 128] width 175 height 14
click at [342, 42] on link "Co-emprunteur" at bounding box center [359, 41] width 88 height 18
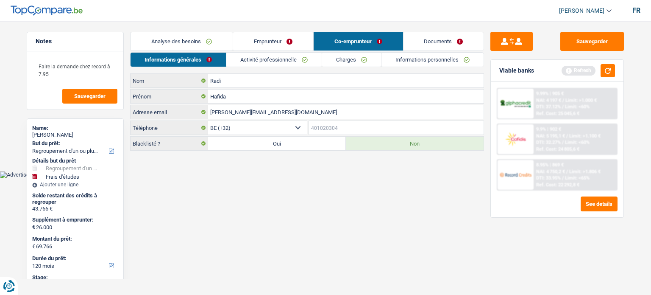
paste input "470711385"
type input "470711385"
click at [287, 59] on link "Activité professionnelle" at bounding box center [274, 60] width 95 height 14
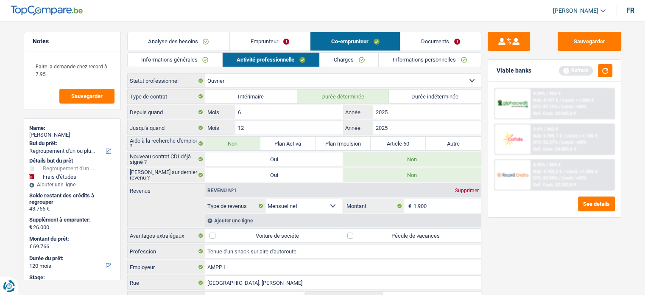
click at [149, 109] on label "Depuis quand" at bounding box center [167, 112] width 78 height 14
click at [249, 109] on input "6" at bounding box center [288, 112] width 107 height 14
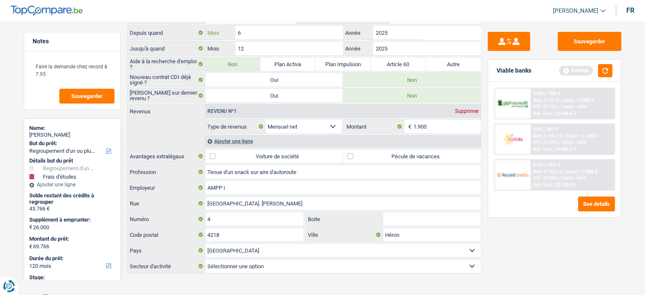
scroll to position [81, 0]
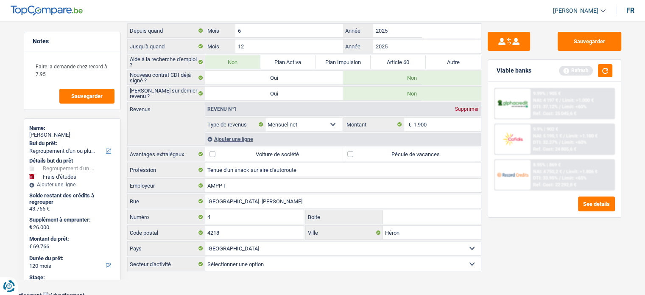
click at [299, 261] on select "Agriculture/Pêche Industrie Horeca Courier/Fitness/Taxi Construction Banques/As…" at bounding box center [343, 264] width 276 height 14
select select "hrc"
click at [205, 257] on select "Agriculture/Pêche Industrie Horeca Courier/Fitness/Taxi Construction Banques/As…" at bounding box center [343, 264] width 276 height 14
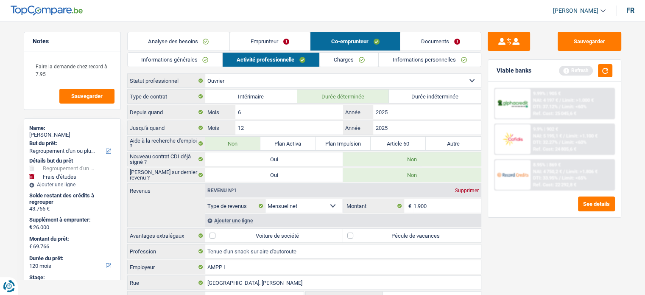
click at [339, 54] on link "Charges" at bounding box center [349, 60] width 59 height 14
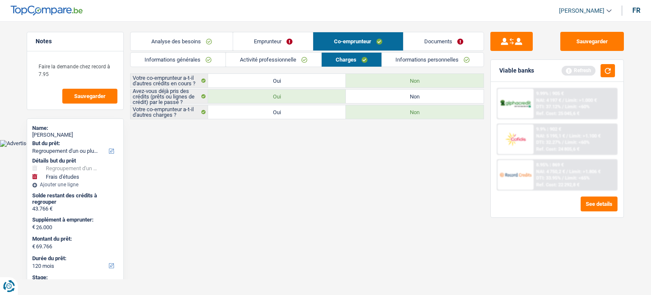
click at [417, 63] on link "Informations personnelles" at bounding box center [433, 60] width 102 height 14
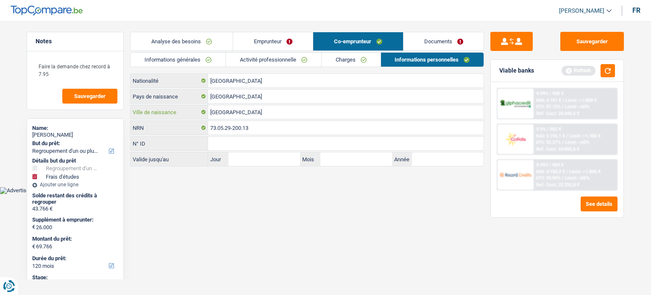
click at [275, 115] on input "[GEOGRAPHIC_DATA]" at bounding box center [346, 112] width 276 height 14
click at [439, 33] on link "Documents" at bounding box center [444, 41] width 81 height 18
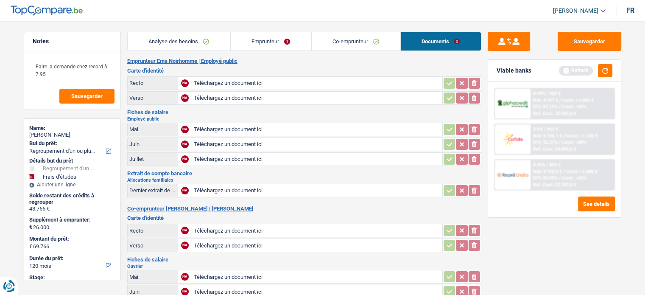
click at [210, 48] on link "Analyse des besoins" at bounding box center [179, 41] width 103 height 18
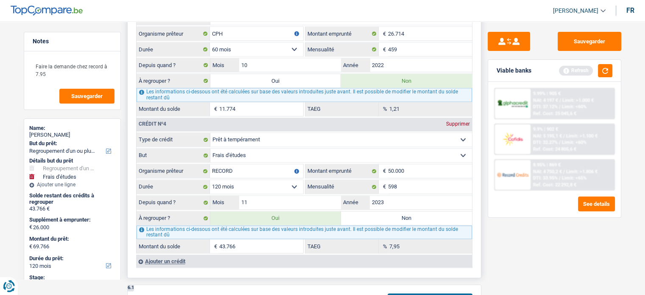
scroll to position [1187, 0]
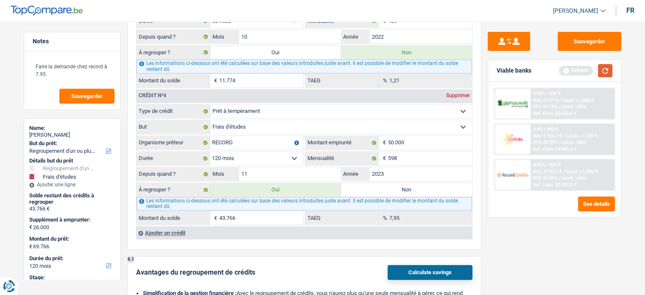
click at [609, 73] on button "button" at bounding box center [605, 70] width 14 height 13
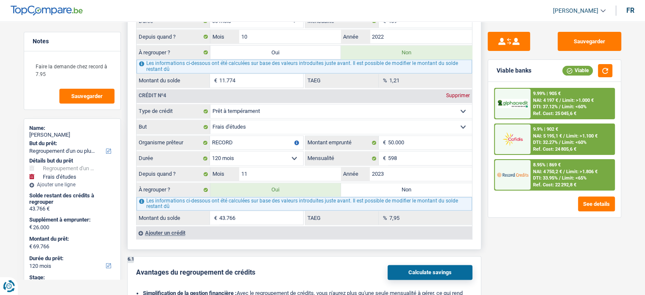
click at [428, 197] on div "Les informations ci-dessous ont été calculées sur base des valeurs introduites …" at bounding box center [304, 204] width 335 height 14
click at [425, 183] on label "Non" at bounding box center [406, 190] width 131 height 14
click at [425, 183] on input "Non" at bounding box center [406, 190] width 131 height 14
radio input "true"
select select "study"
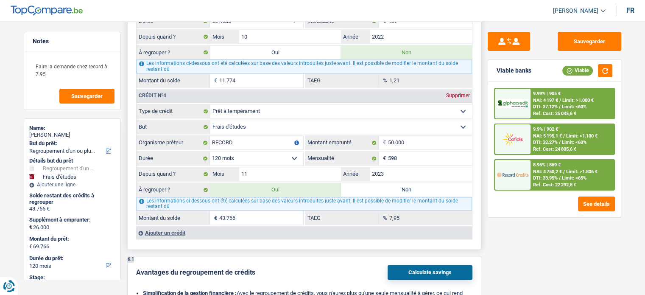
select select "study"
select select "120"
select select "study"
type input "Pour ses filles, une fait un master a Bruxelles, l'autre à New york"
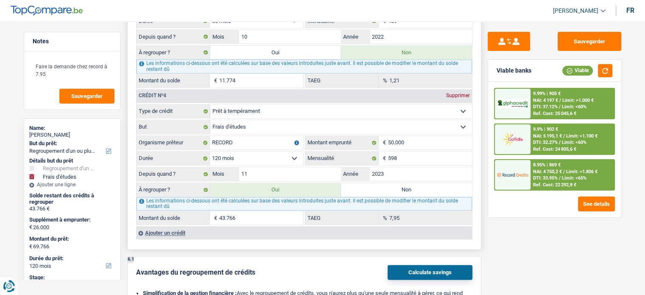
type input "26.000"
type input "22.000"
type input "95.766"
select select "120"
radio input "false"
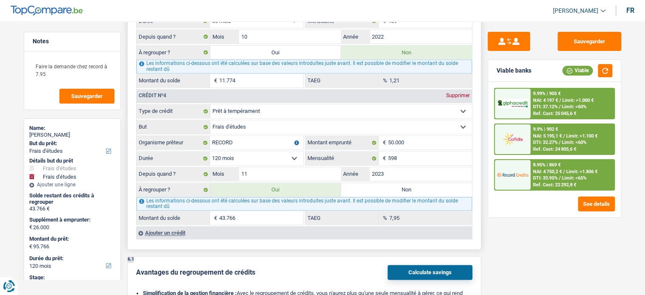
select select "study"
type input "Pour ses filles, une fait un master a Bruxelles, l'autre à New york"
type input "26.000"
type input "22.000"
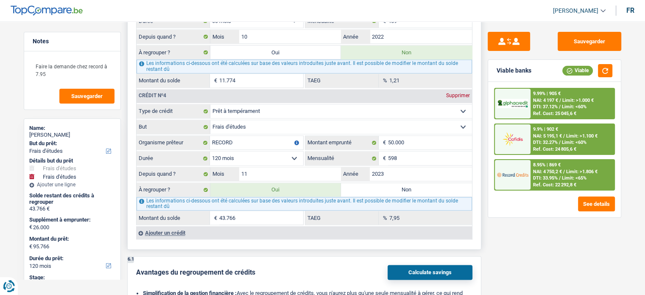
type input "95.766"
select select "120"
select select "yes"
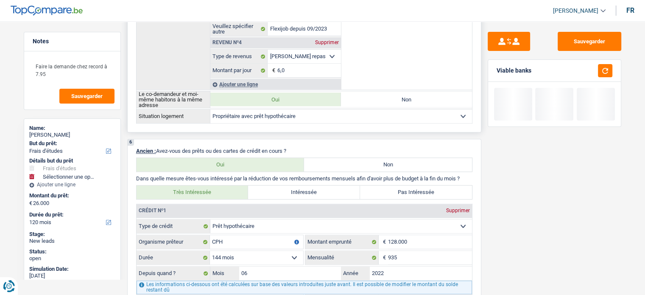
scroll to position [679, 0]
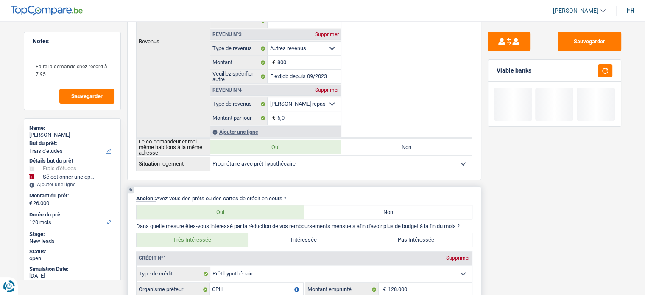
click at [422, 235] on label "Pas Intéressée" at bounding box center [416, 240] width 112 height 14
click at [422, 235] on input "Pas Intéressée" at bounding box center [416, 240] width 112 height 14
radio input "true"
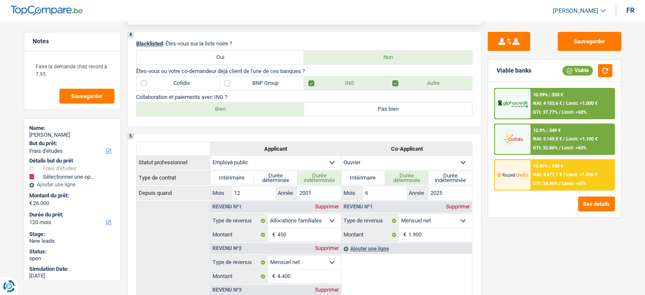
scroll to position [297, 0]
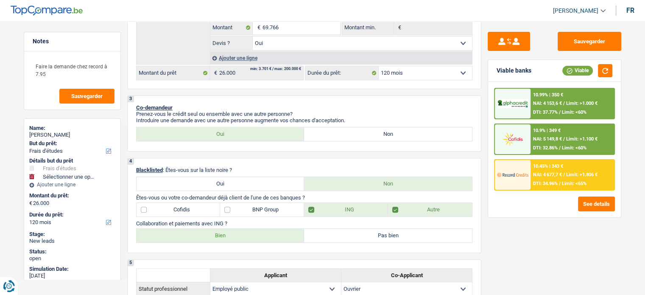
click at [559, 175] on span "NAI: 4 677,7 €" at bounding box center [547, 175] width 29 height 6
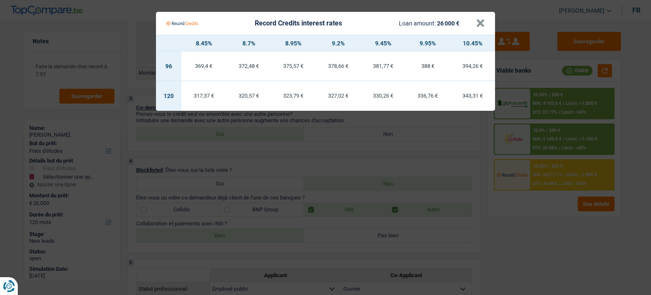
click at [484, 139] on Credits "Record Credits interest rates Loan amount: 26 000 € × 8.45% 8.7% 8.95% 9.2% 9.4…" at bounding box center [325, 147] width 651 height 295
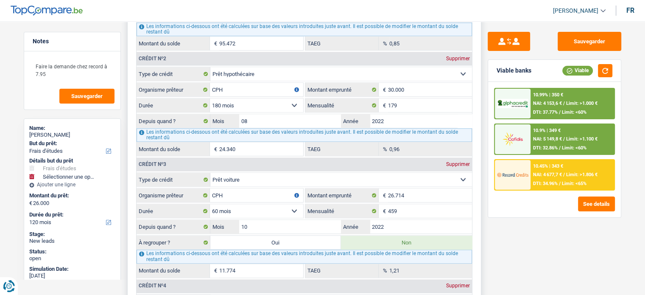
scroll to position [1103, 0]
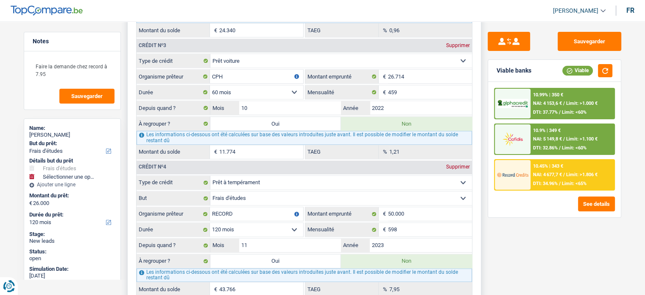
click at [321, 254] on label "Oui" at bounding box center [275, 261] width 131 height 14
click at [321, 254] on input "Oui" at bounding box center [275, 261] width 131 height 14
radio input "true"
type input "Regroupement du prêt chez record"
type input "69.766"
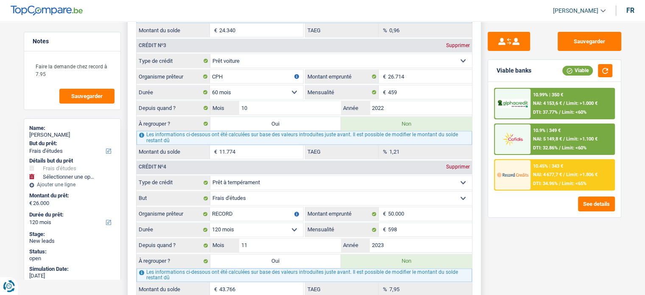
radio input "false"
type input "Regroupement du prêt chez record"
type input "69.766"
type input "95.766"
type input "Pour ses filles, une fait un master a Bruxelles, l'autre à New york"
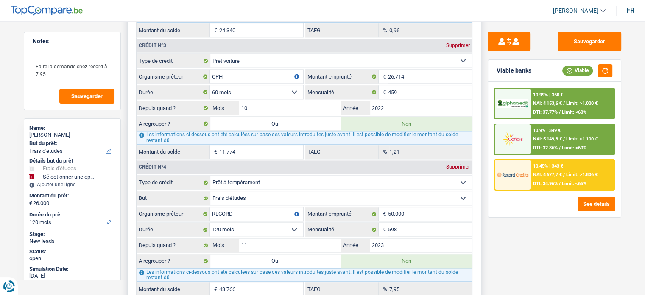
type input "26.000"
type input "22.000"
select select "refinancing"
select select "144"
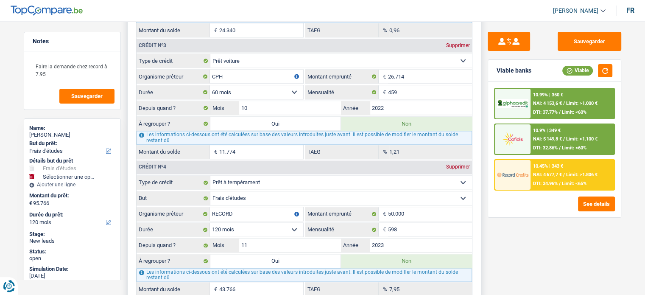
select select "refinancing"
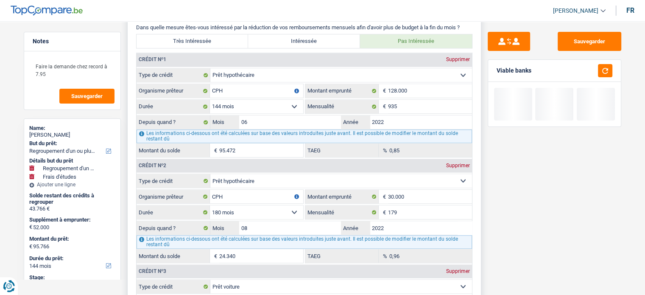
scroll to position [721, 0]
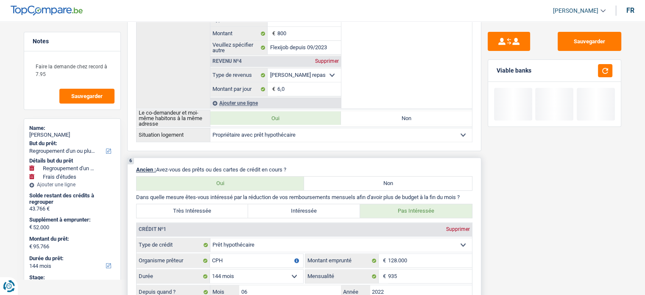
click at [212, 207] on label "Très Intéressée" at bounding box center [193, 211] width 112 height 14
click at [212, 207] on input "Très Intéressée" at bounding box center [193, 211] width 112 height 14
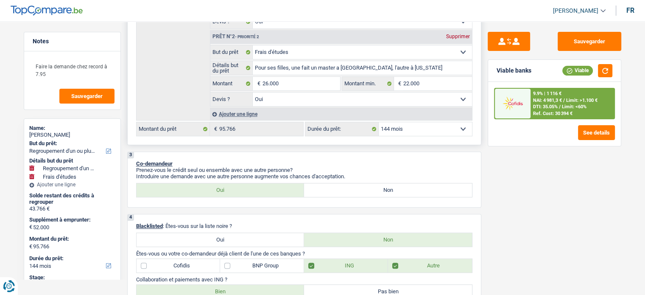
scroll to position [254, 0]
click at [406, 130] on select "12 mois 18 mois 24 mois 30 mois 36 mois 42 mois 48 mois 60 mois 72 mois 84 mois…" at bounding box center [425, 129] width 93 height 14
click at [379, 122] on select "12 mois 18 mois 24 mois 30 mois 36 mois 42 mois 48 mois 60 mois 72 mois 84 mois…" at bounding box center [425, 129] width 93 height 14
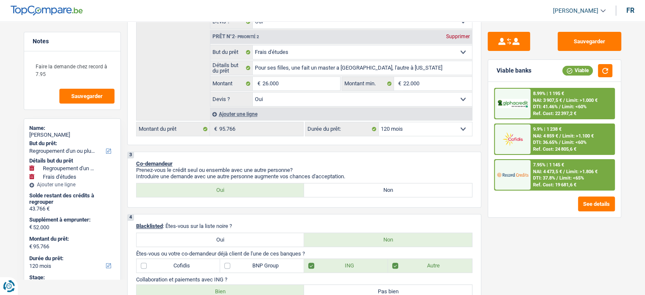
click at [553, 178] on span "DTI: 37.8%" at bounding box center [544, 178] width 22 height 6
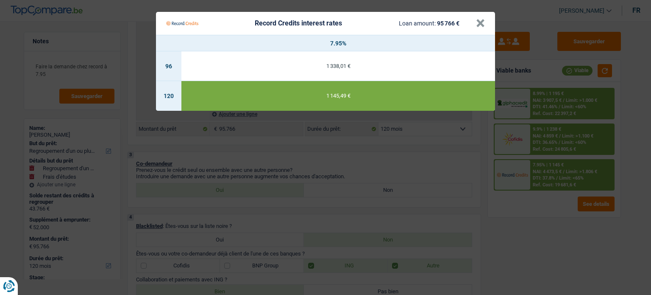
click at [559, 213] on Credits "Record Credits interest rates Loan amount: 95 766 € × 7.95% 96 1 338,01 € 120 1…" at bounding box center [325, 147] width 651 height 295
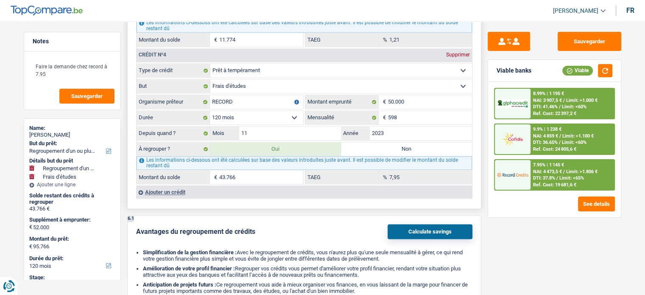
scroll to position [1315, 0]
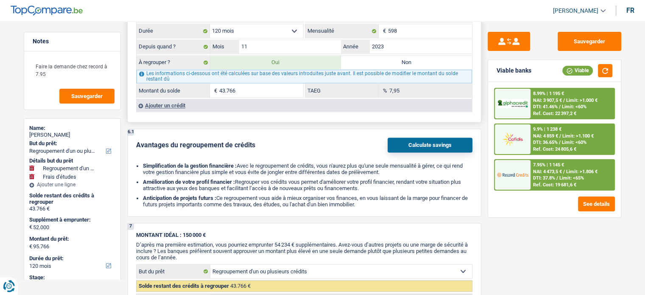
click at [265, 88] on input "43.766" at bounding box center [261, 91] width 84 height 14
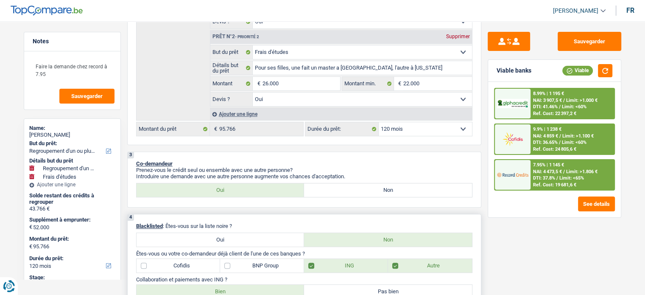
scroll to position [170, 0]
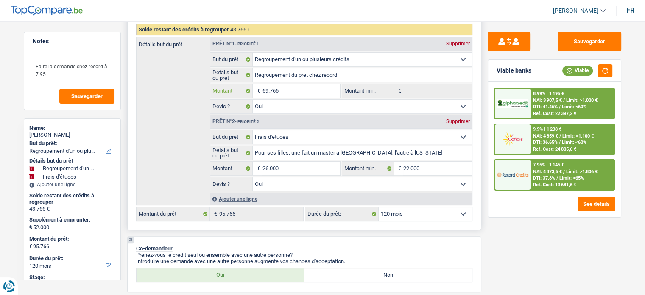
click at [296, 88] on input "69.766" at bounding box center [301, 91] width 78 height 14
paste input "43"
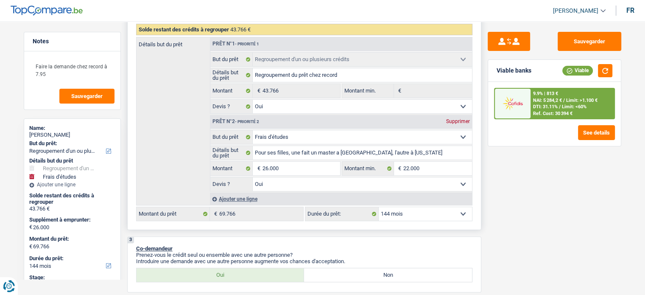
click at [433, 213] on select "12 mois 18 mois 24 mois 30 mois 36 mois 42 mois 48 mois 60 mois 72 mois 84 mois…" at bounding box center [425, 214] width 93 height 14
click at [379, 207] on select "12 mois 18 mois 24 mois 30 mois 36 mois 42 mois 48 mois 60 mois 72 mois 84 mois…" at bounding box center [425, 214] width 93 height 14
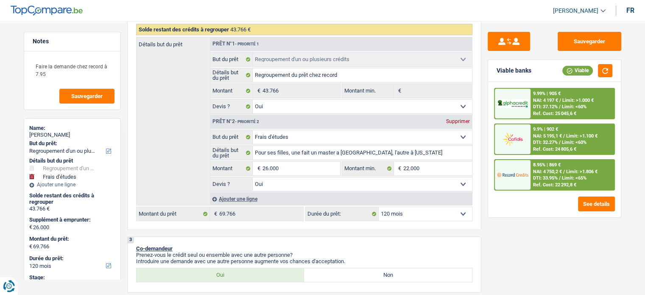
click at [555, 176] on span "DTI: 33.95%" at bounding box center [545, 178] width 25 height 6
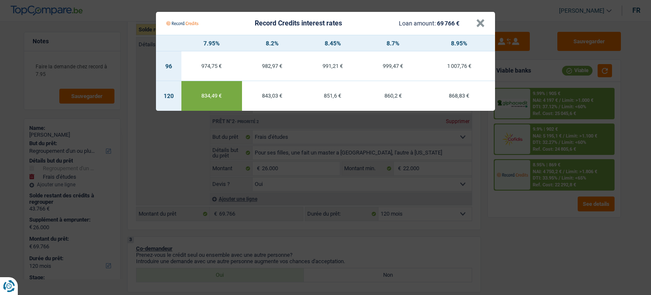
click at [361, 150] on Credits "Record Credits interest rates Loan amount: 69 766 € × 7.95% 8.2% 8.45% 8.7% 8.9…" at bounding box center [325, 147] width 651 height 295
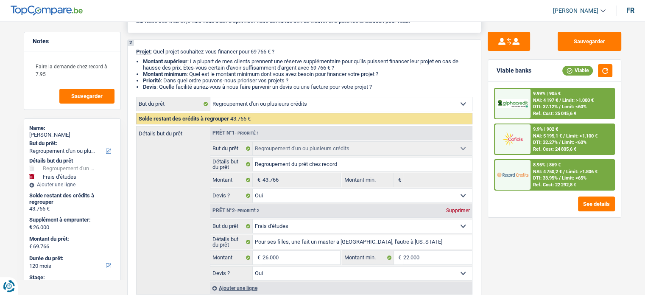
scroll to position [0, 0]
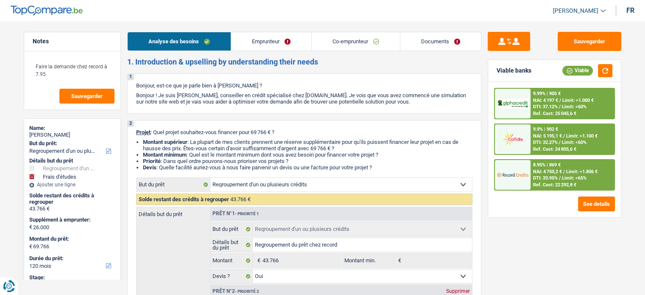
click at [279, 34] on link "Emprunteur" at bounding box center [271, 41] width 80 height 18
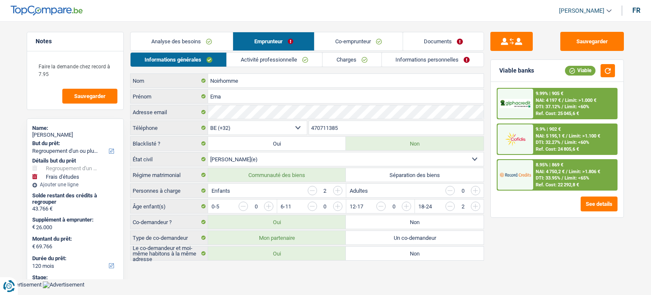
click at [284, 59] on link "Activité professionnelle" at bounding box center [274, 60] width 95 height 14
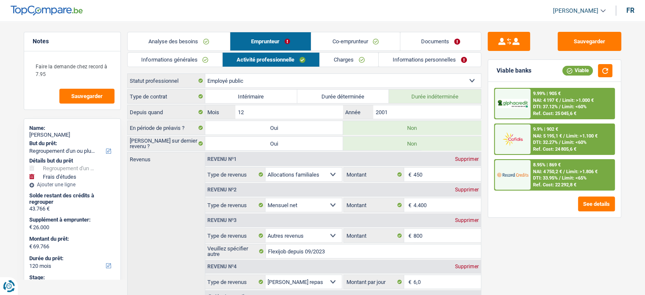
click at [353, 43] on link "Co-emprunteur" at bounding box center [355, 41] width 88 height 18
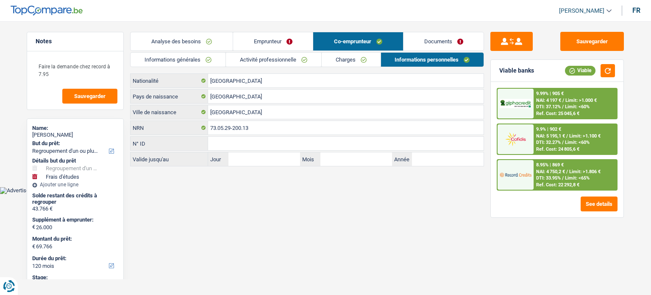
click at [299, 56] on link "Activité professionnelle" at bounding box center [273, 60] width 95 height 14
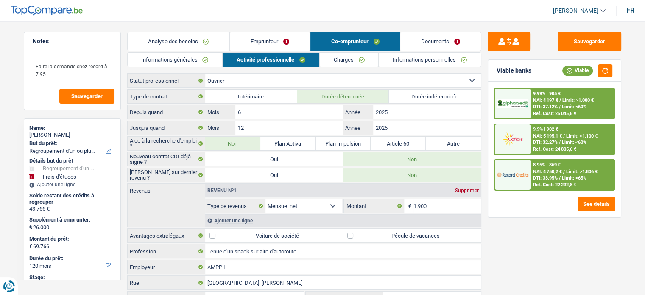
click at [214, 44] on link "Analyse des besoins" at bounding box center [179, 41] width 102 height 18
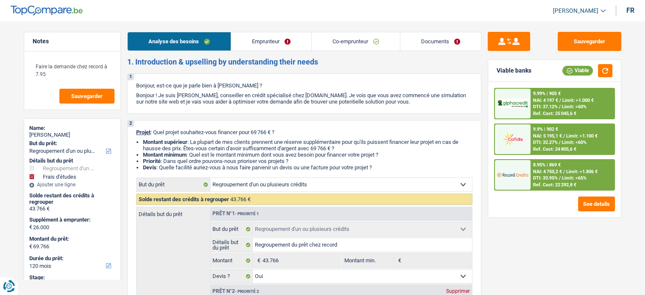
click at [286, 36] on link "Emprunteur" at bounding box center [271, 41] width 80 height 18
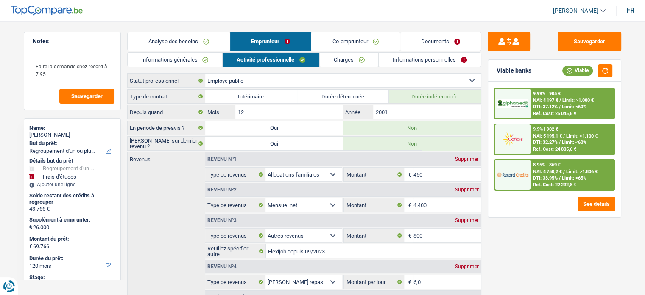
click at [475, 53] on link "Informations personnelles" at bounding box center [430, 60] width 102 height 14
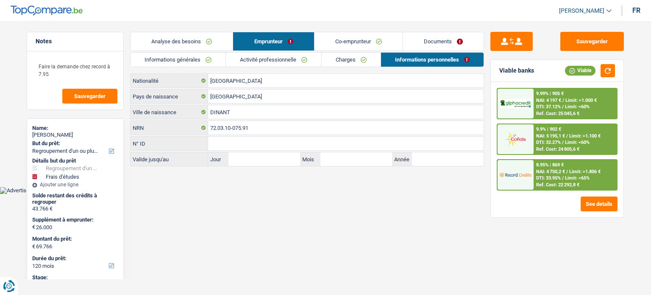
click at [371, 36] on link "Co-emprunteur" at bounding box center [359, 41] width 88 height 18
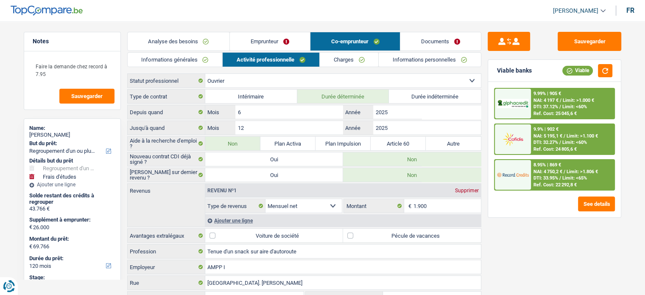
click at [419, 39] on link "Documents" at bounding box center [440, 41] width 81 height 18
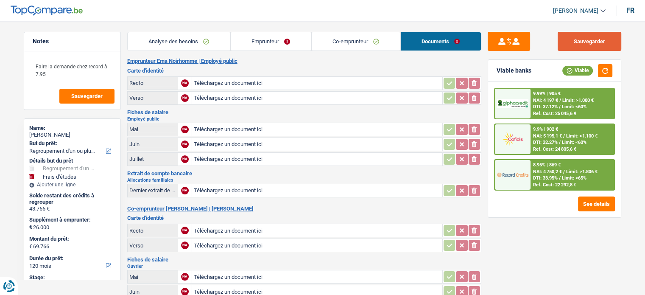
click at [572, 47] on button "Sauvegarder" at bounding box center [590, 41] width 64 height 19
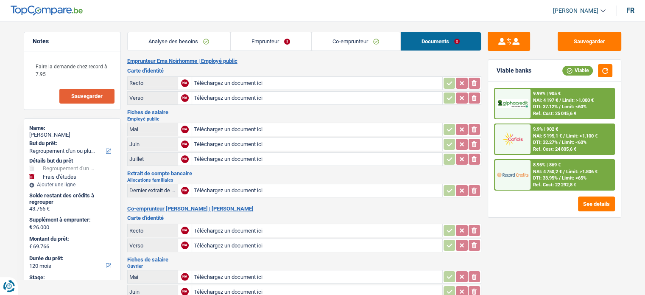
click at [92, 95] on span "Sauvegarder" at bounding box center [86, 96] width 31 height 6
